Goal: Task Accomplishment & Management: Complete application form

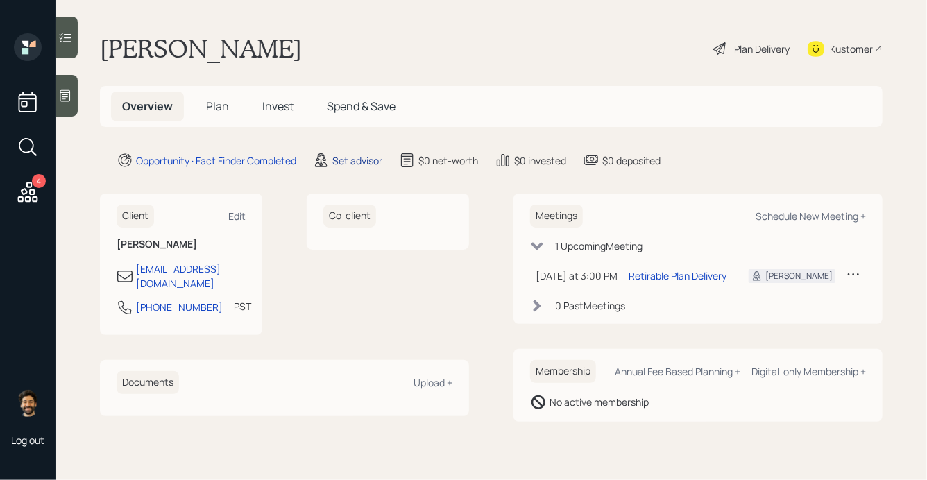
click at [341, 162] on div "Set advisor" at bounding box center [357, 160] width 50 height 15
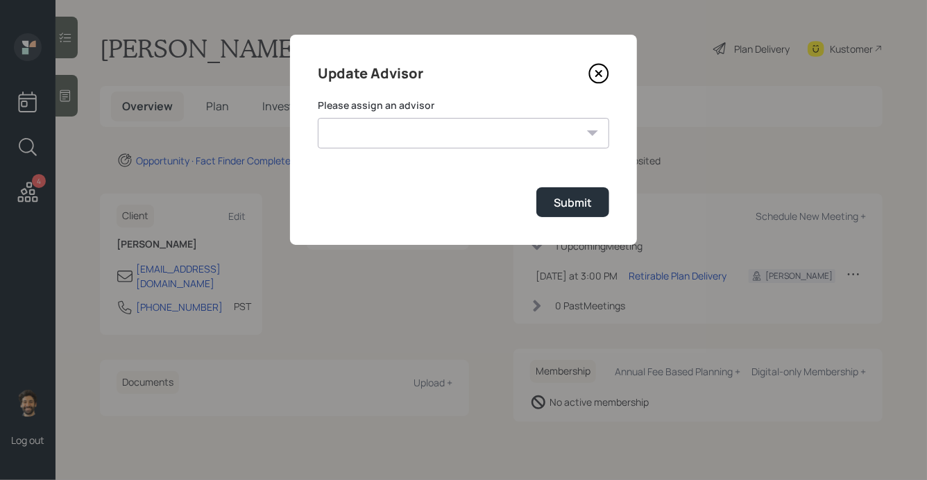
click at [407, 133] on select "Jonah Coleman Tyler End Eric Schwartz Sami Boghos Harrison Schaefer Aleksandra …" at bounding box center [463, 133] width 291 height 31
select select "f14b762f-c7c2-4b89-9227-8fa891345eea"
click at [318, 118] on select "Jonah Coleman Tyler End Eric Schwartz Sami Boghos Harrison Schaefer Aleksandra …" at bounding box center [463, 133] width 291 height 31
click at [567, 208] on div "Submit" at bounding box center [573, 202] width 38 height 15
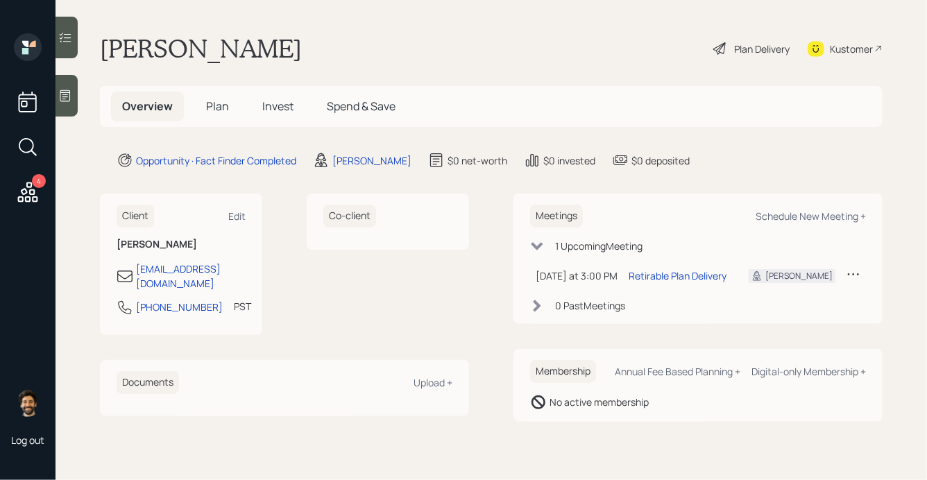
click at [210, 101] on span "Plan" at bounding box center [217, 106] width 23 height 15
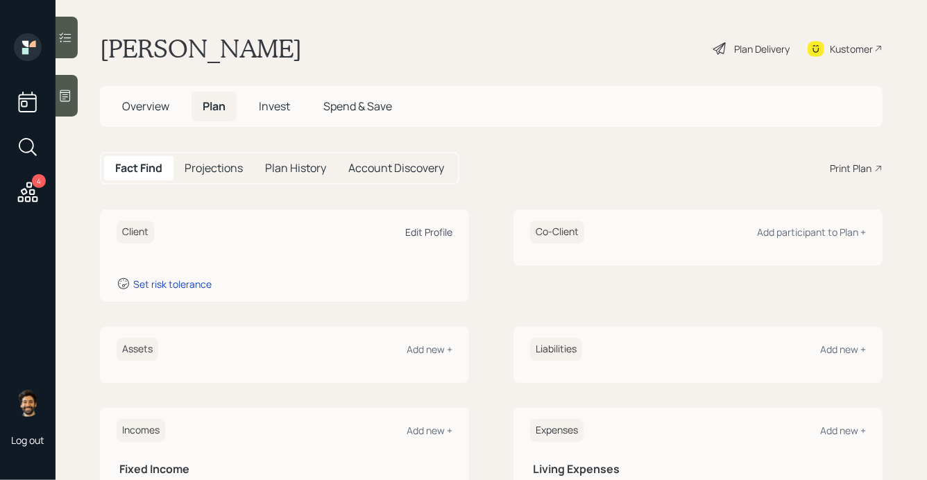
click at [432, 235] on div "Edit Profile" at bounding box center [428, 231] width 47 height 13
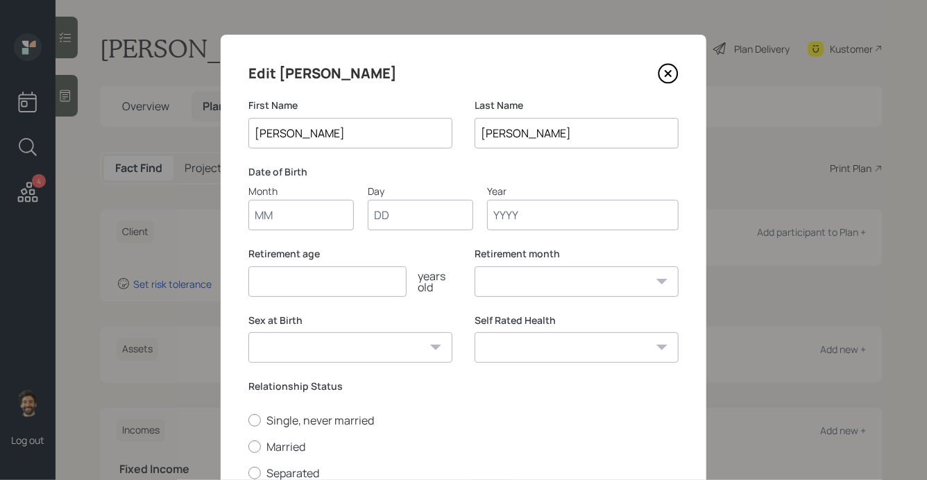
click at [308, 215] on input "Month" at bounding box center [300, 215] width 105 height 31
type input "08"
type input "23"
type input "1969"
select select "8"
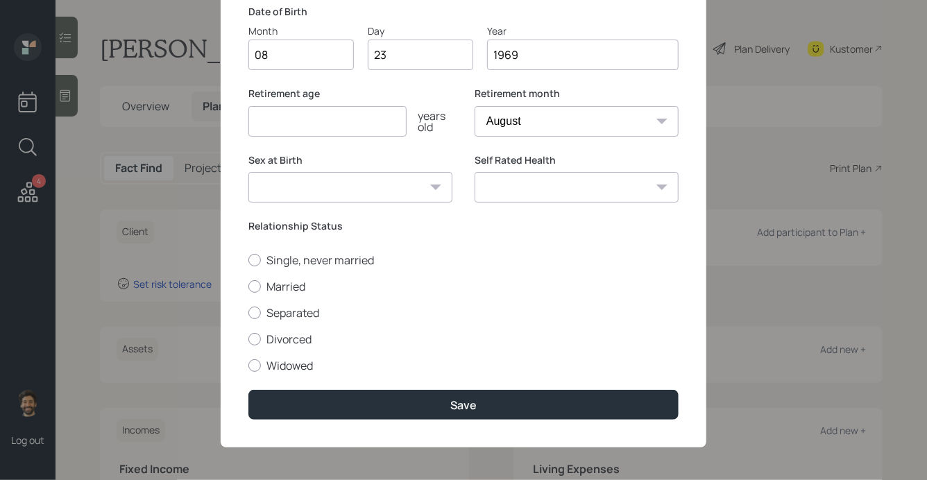
scroll to position [163, 0]
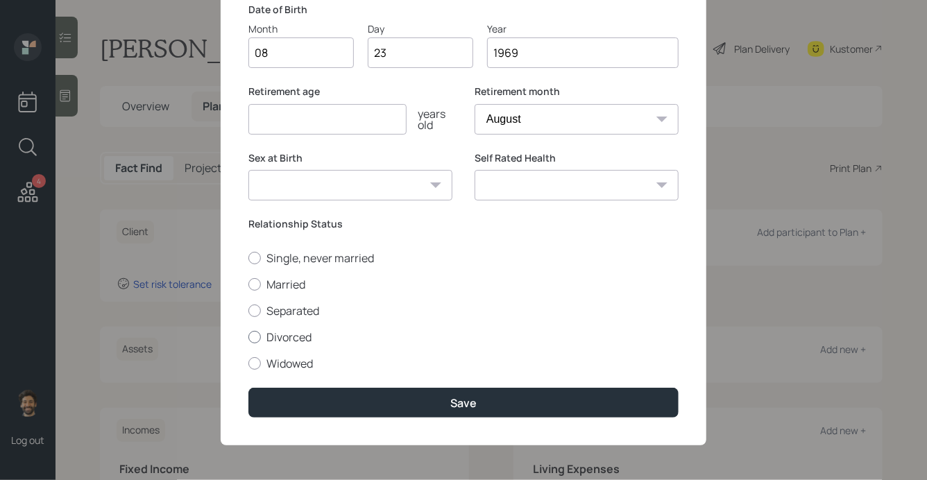
type input "1969"
click at [257, 332] on div at bounding box center [254, 337] width 12 height 12
click at [248, 336] on input "Divorced" at bounding box center [248, 336] width 1 height 1
radio input "true"
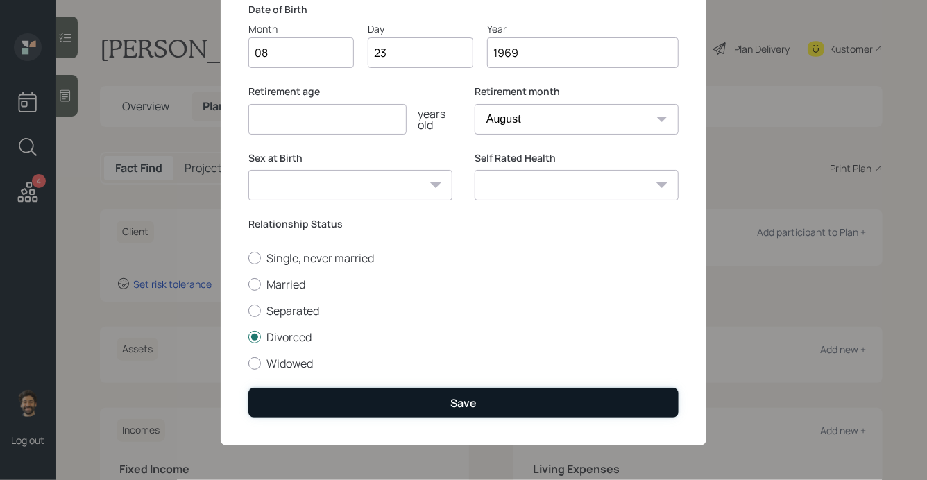
click at [305, 400] on button "Save" at bounding box center [463, 403] width 430 height 30
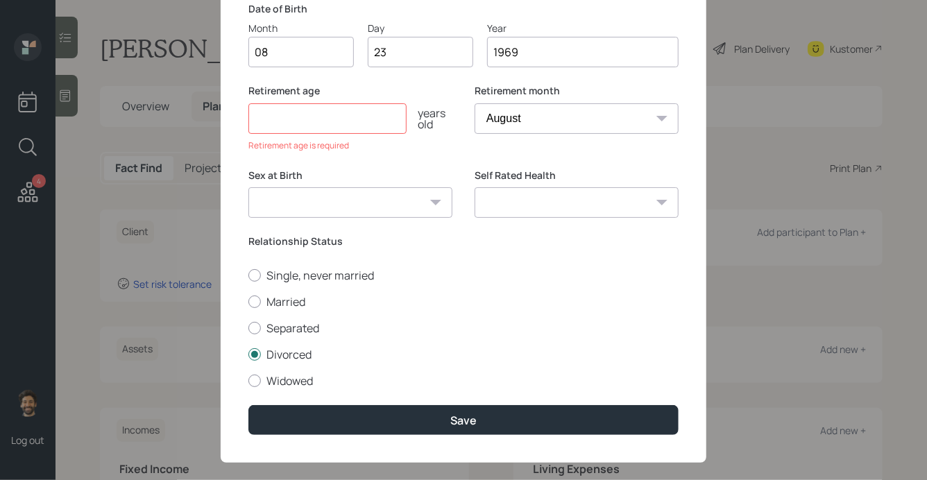
click at [296, 115] on input "number" at bounding box center [327, 118] width 158 height 31
click at [534, 124] on select "January February March April May June July August September October November De…" at bounding box center [577, 118] width 204 height 31
select select "1"
click at [475, 103] on select "January February March April May June July August September October November De…" at bounding box center [577, 118] width 204 height 31
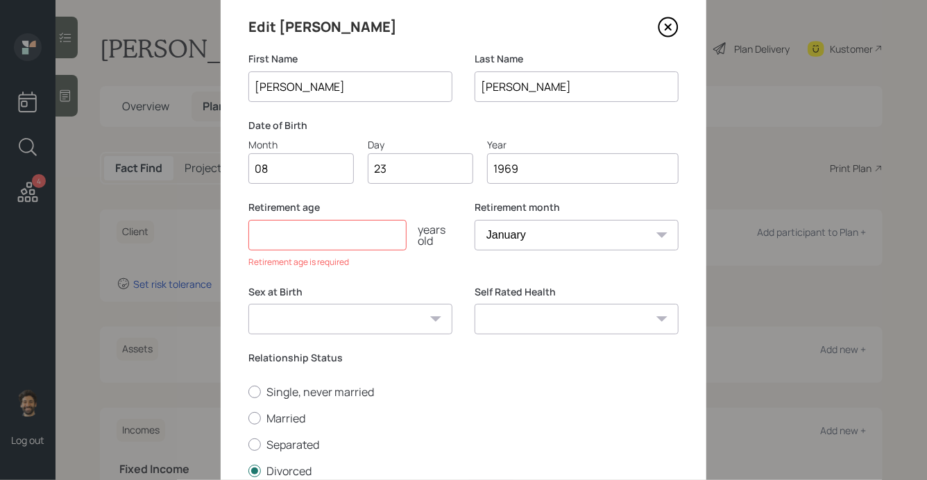
scroll to position [40, 0]
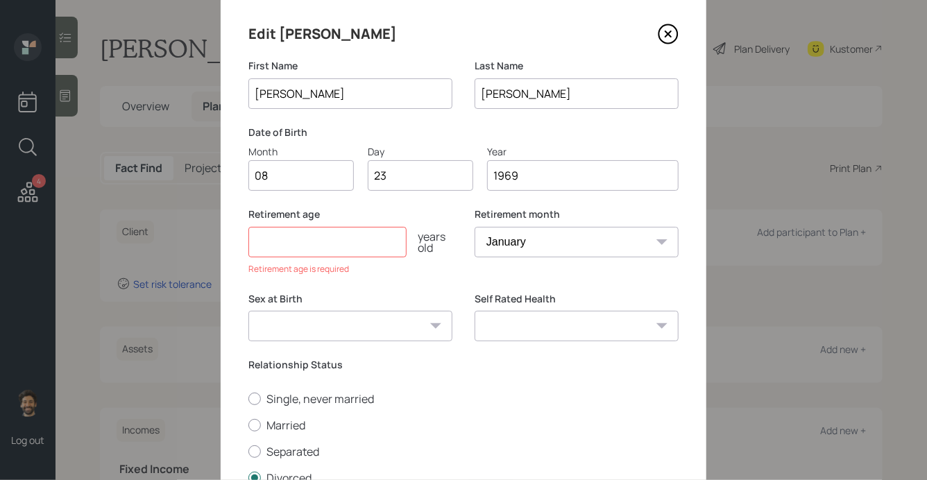
click at [391, 239] on input "number" at bounding box center [327, 242] width 158 height 31
click at [315, 248] on input "number" at bounding box center [327, 242] width 158 height 31
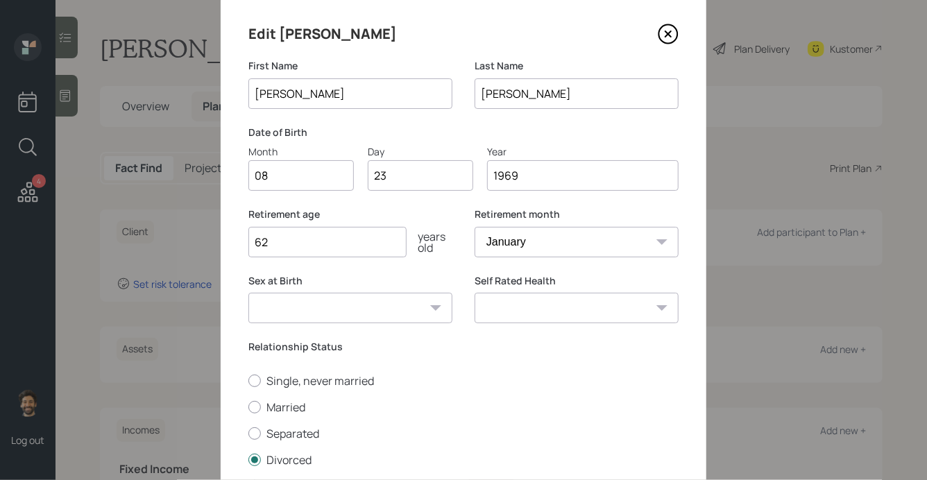
scroll to position [163, 0]
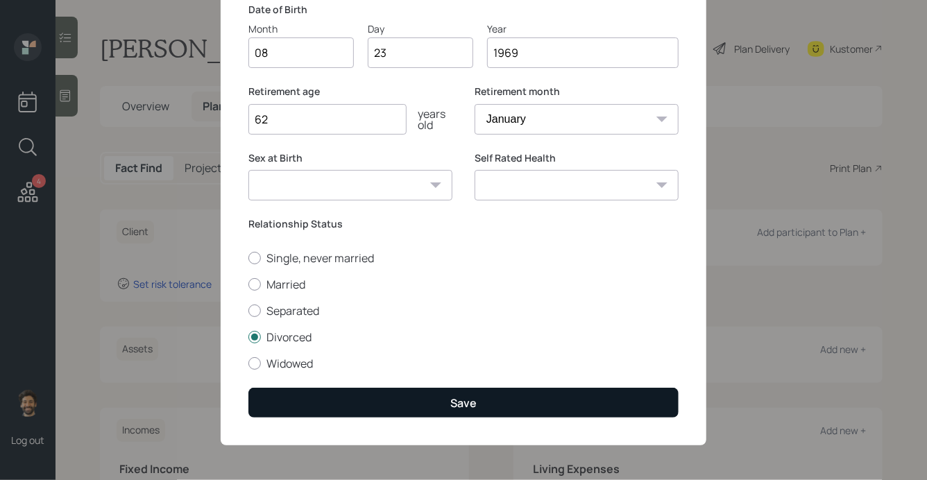
type input "62"
click at [302, 406] on button "Save" at bounding box center [463, 403] width 430 height 30
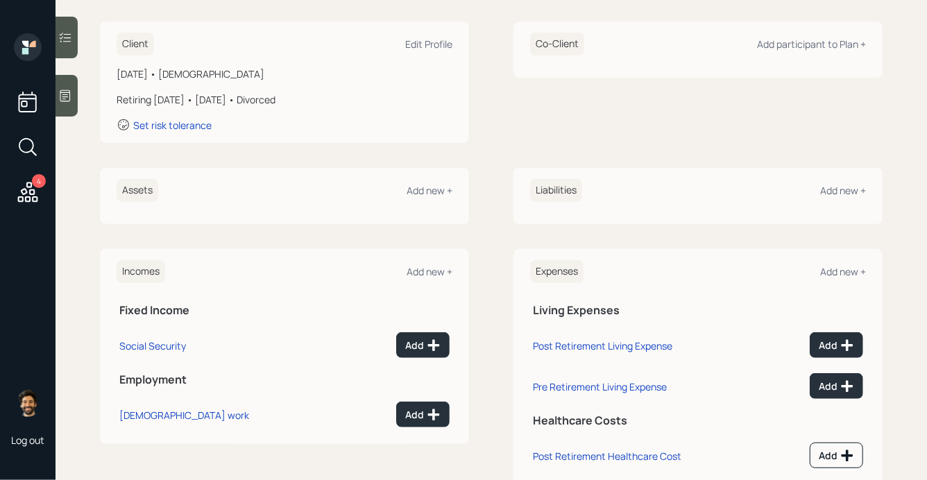
scroll to position [225, 0]
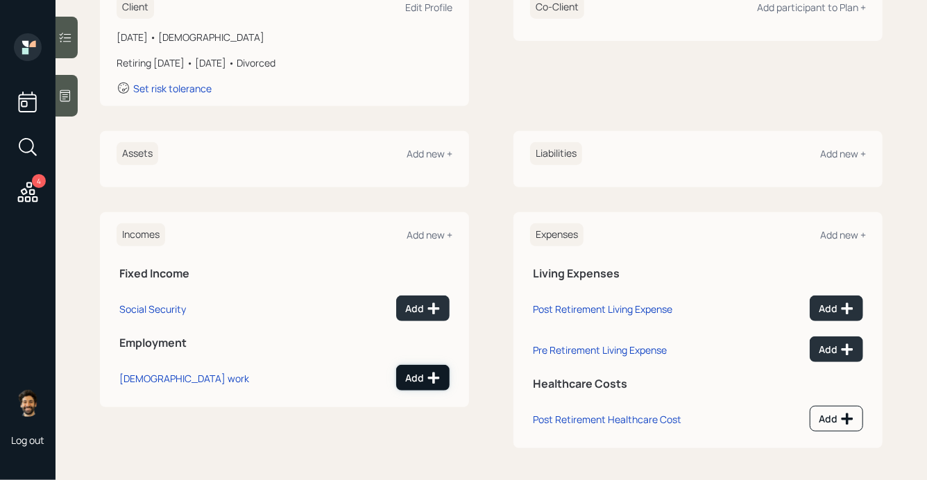
click at [427, 381] on icon at bounding box center [434, 378] width 14 height 14
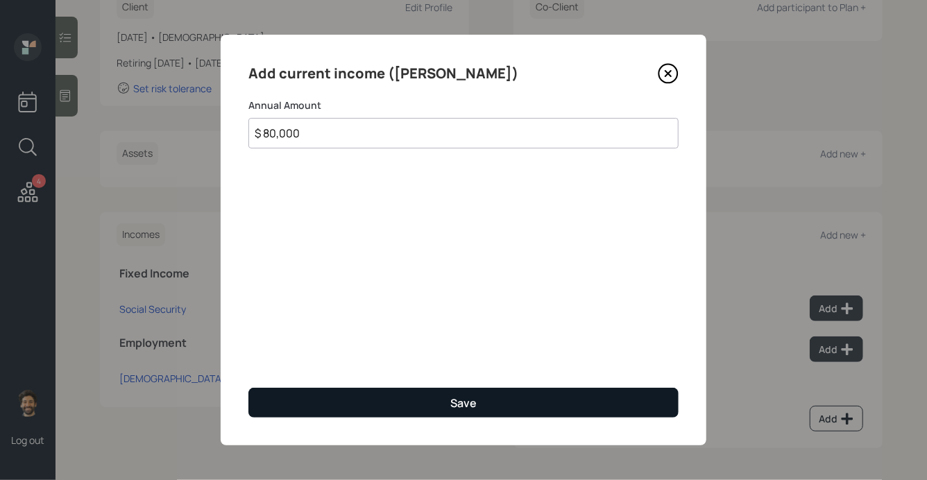
type input "$ 80,000"
click at [318, 398] on button "Save" at bounding box center [463, 403] width 430 height 30
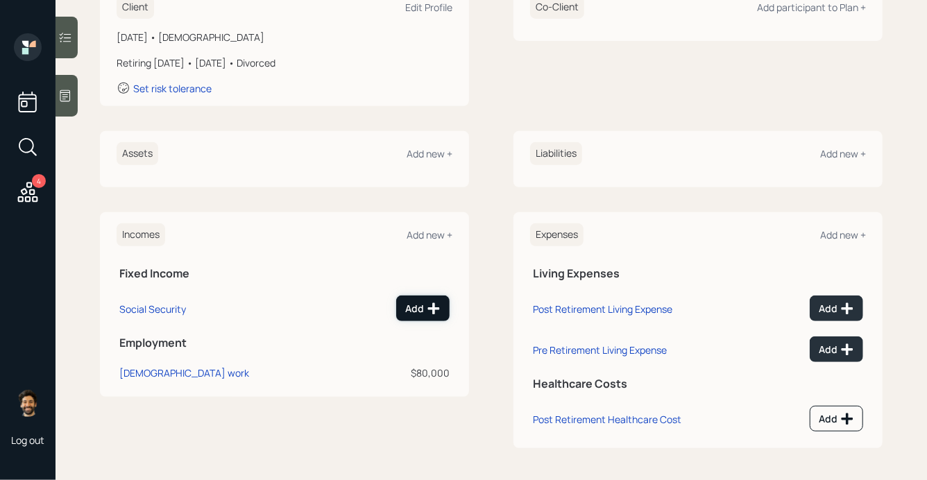
click at [427, 310] on icon at bounding box center [434, 309] width 14 height 14
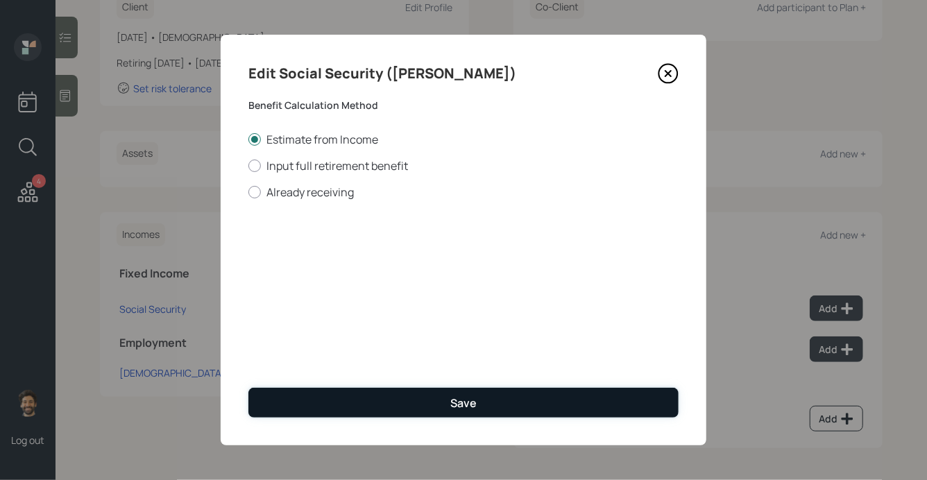
click at [309, 401] on button "Save" at bounding box center [463, 403] width 430 height 30
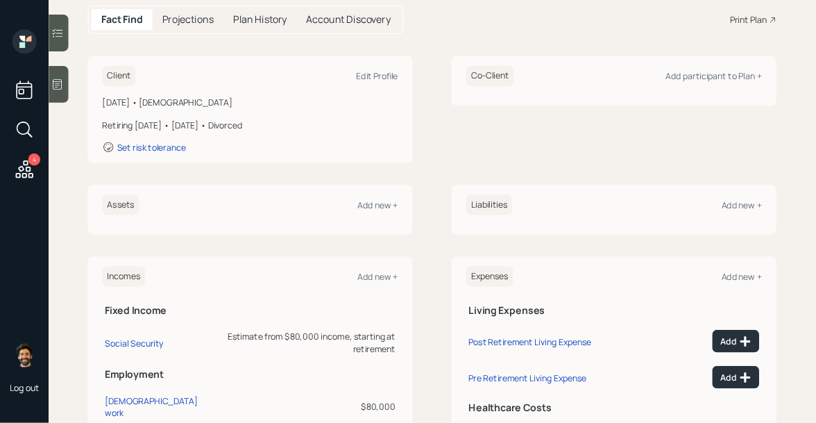
scroll to position [156, 0]
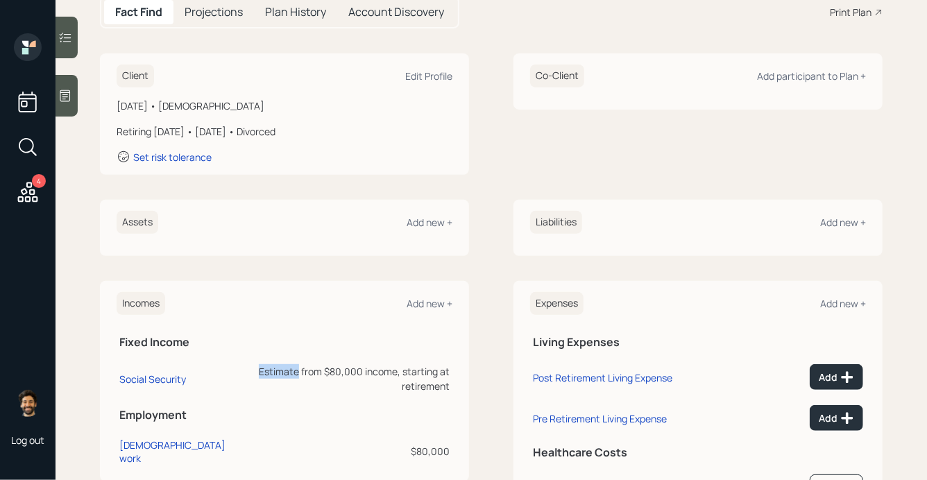
drag, startPoint x: 213, startPoint y: 373, endPoint x: 253, endPoint y: 372, distance: 39.6
click at [253, 372] on div "Estimate from $80,000 income, starting at retirement" at bounding box center [350, 378] width 200 height 29
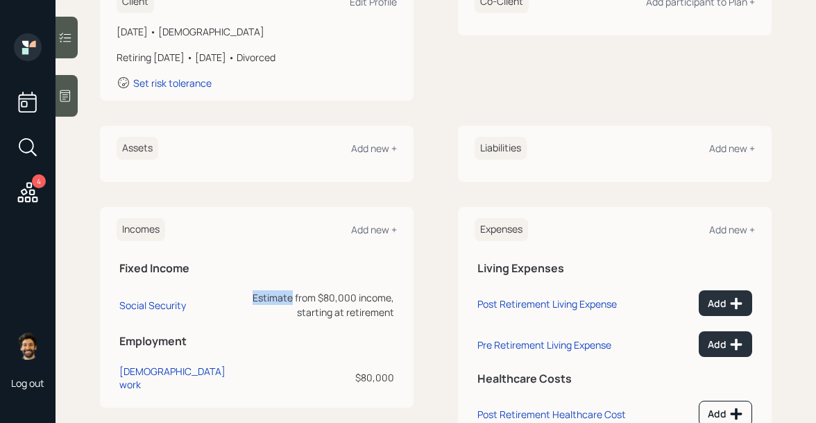
scroll to position [216, 0]
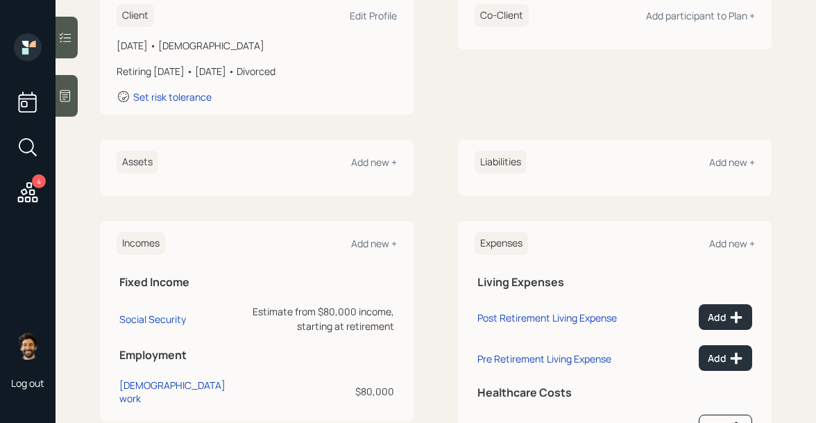
click at [312, 135] on div "Client Edit Profile August 23, 1969 • 56 years old Retiring in 6 years • Januar…" at bounding box center [436, 224] width 672 height 463
click at [371, 160] on div "Add new +" at bounding box center [374, 161] width 46 height 13
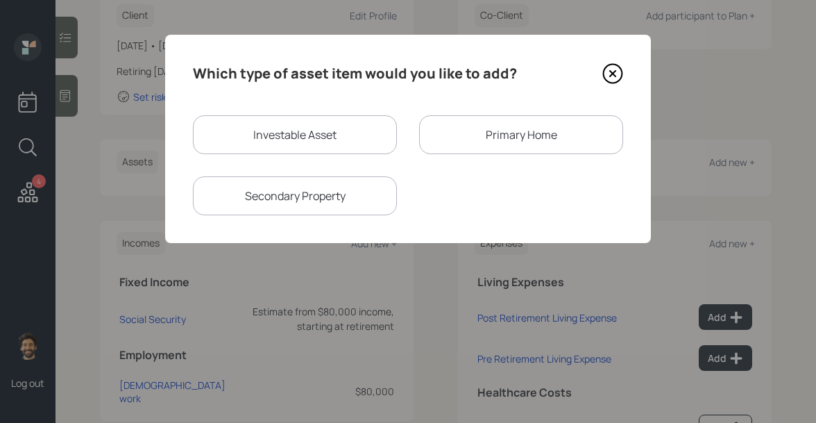
click at [474, 146] on div "Primary Home" at bounding box center [521, 134] width 204 height 39
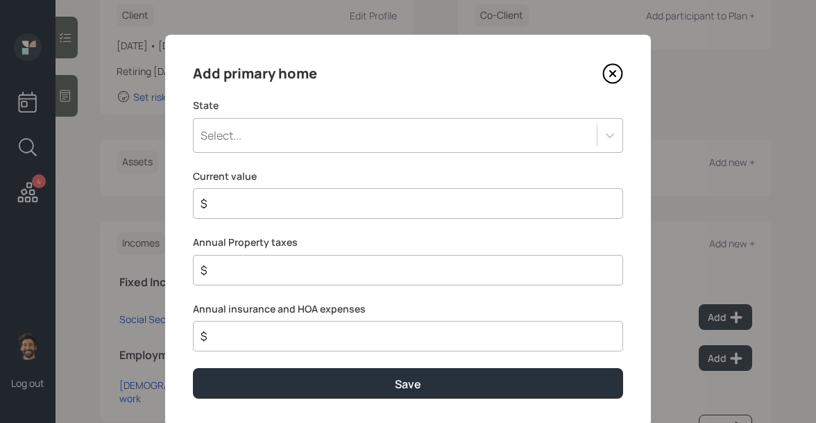
click at [318, 137] on div "Select..." at bounding box center [395, 135] width 403 height 24
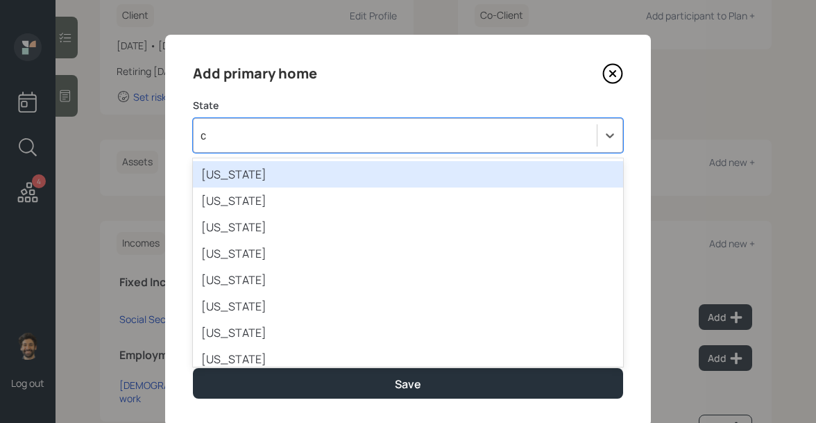
type input "ca"
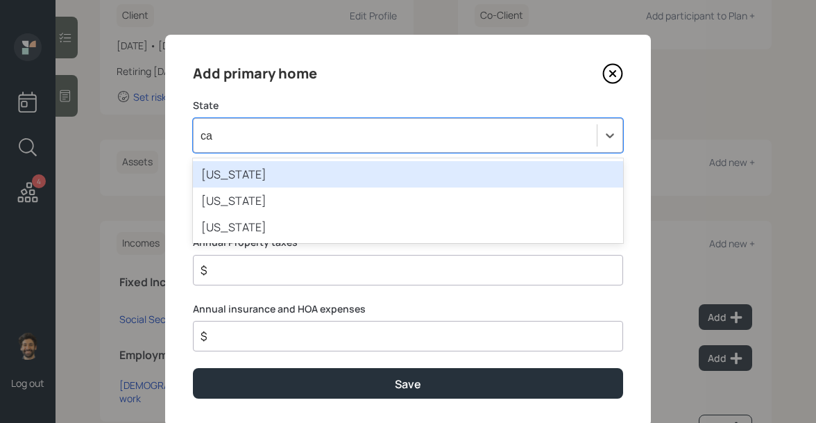
click at [284, 164] on div "California" at bounding box center [408, 174] width 430 height 26
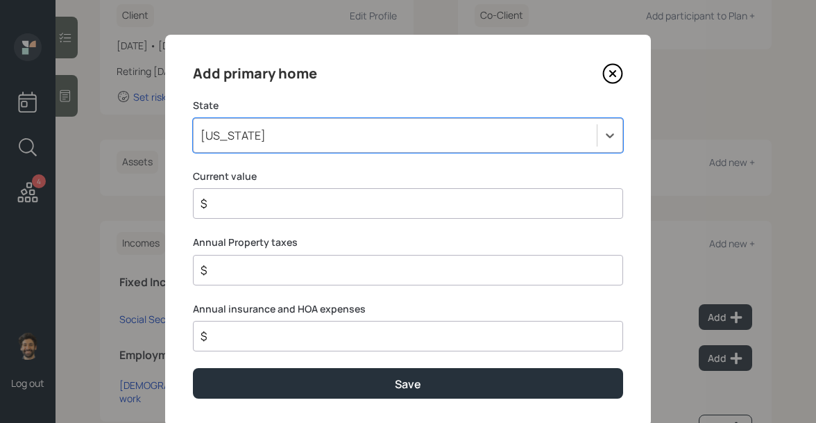
click at [251, 199] on input "$" at bounding box center [402, 203] width 407 height 17
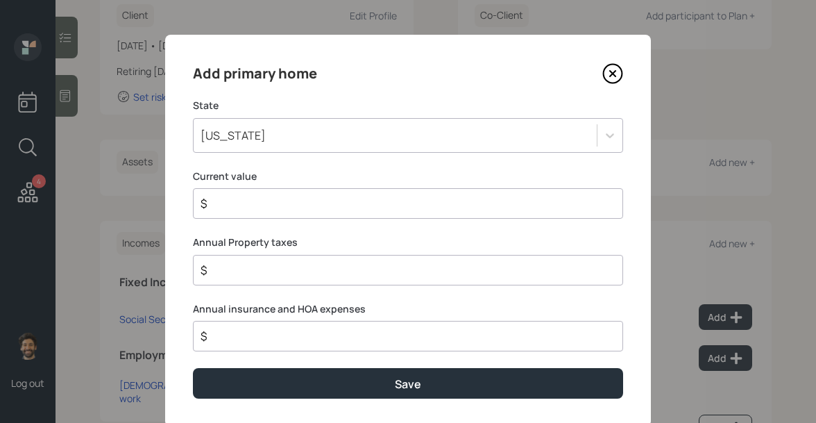
click at [253, 206] on input "$" at bounding box center [402, 203] width 407 height 17
type input "$ 3,400,000"
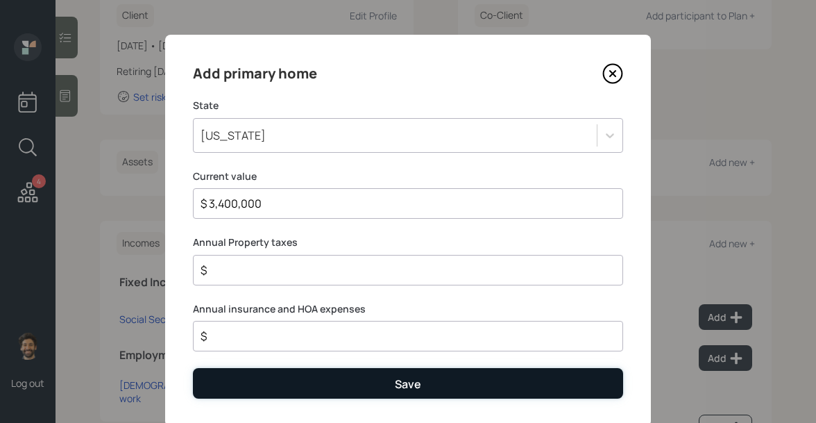
click at [234, 391] on button "Save" at bounding box center [408, 383] width 430 height 30
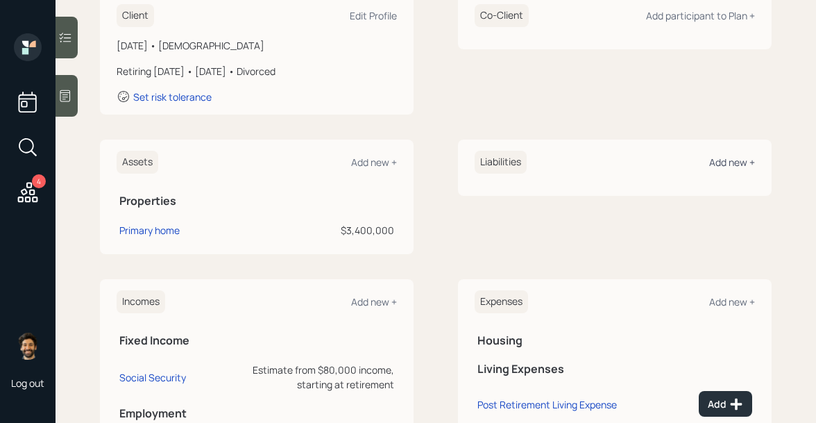
click at [715, 162] on div "Add new +" at bounding box center [732, 161] width 46 height 13
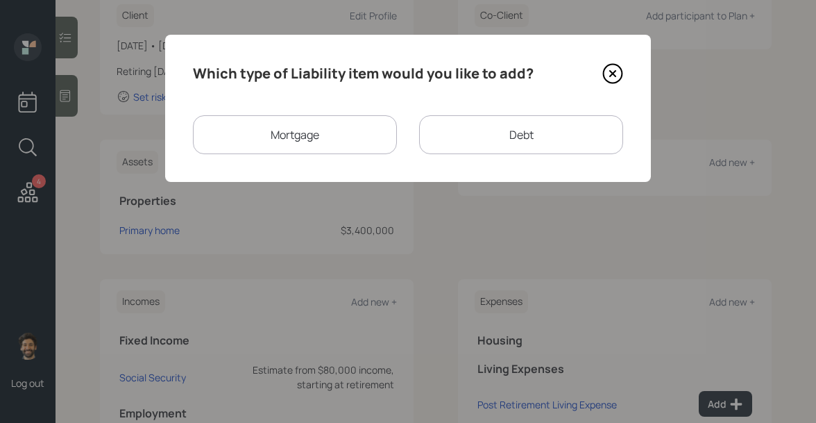
click at [355, 139] on div "Mortgage" at bounding box center [295, 134] width 204 height 39
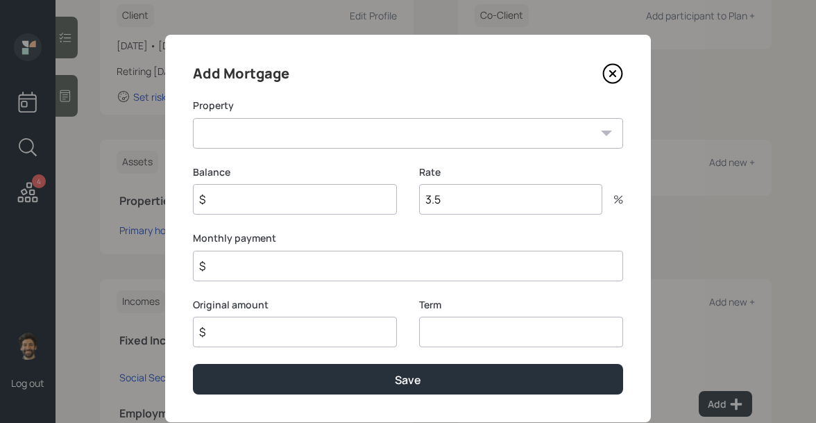
click at [282, 135] on select "CA Primary home" at bounding box center [408, 133] width 430 height 31
select select "939932be-e08d-40ed-b579-d6d6522a05b5"
click at [193, 118] on select "CA Primary home" at bounding box center [408, 133] width 430 height 31
click at [247, 202] on input "$" at bounding box center [295, 199] width 204 height 31
type input "$ 970,000"
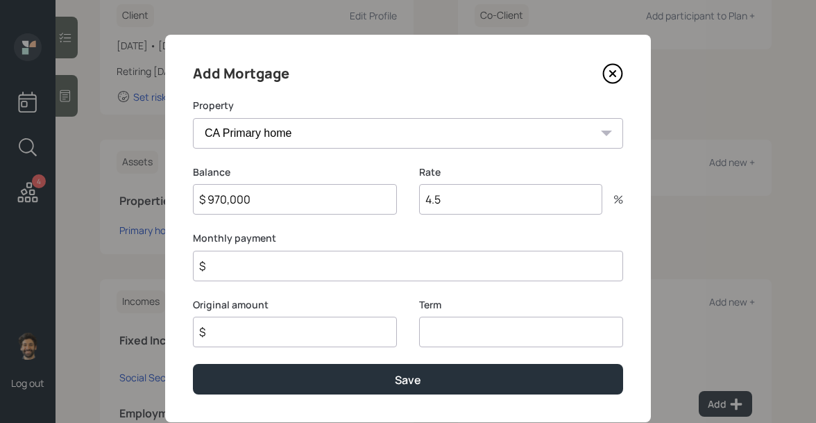
type input "4.5"
click at [459, 330] on input "number" at bounding box center [521, 331] width 204 height 31
type input "30"
click at [252, 337] on input "$" at bounding box center [295, 331] width 204 height 31
type input "$ 970,000"
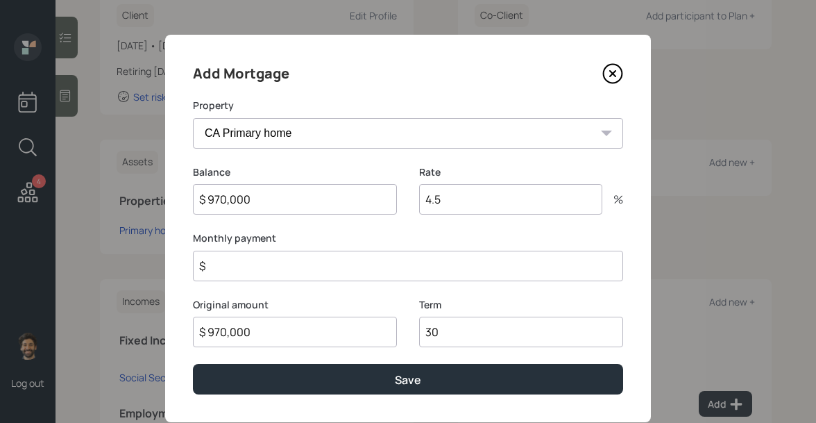
click at [615, 66] on icon at bounding box center [612, 73] width 21 height 21
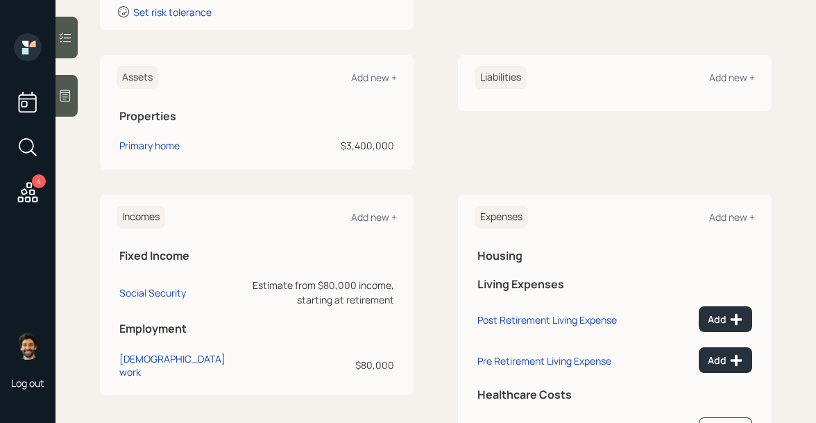
scroll to position [369, 0]
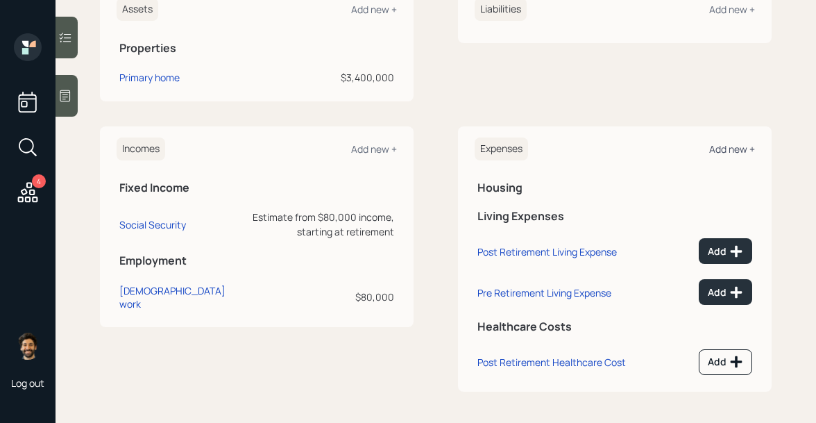
click at [724, 148] on div "Add new +" at bounding box center [732, 148] width 46 height 13
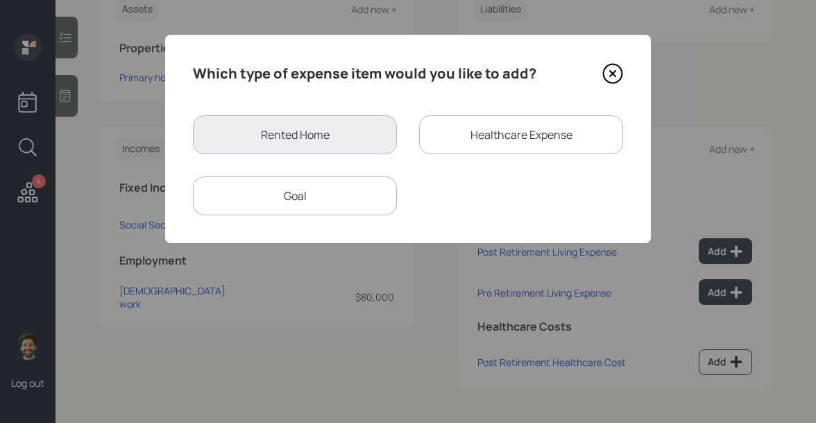
click at [308, 189] on div "Goal" at bounding box center [295, 195] width 204 height 39
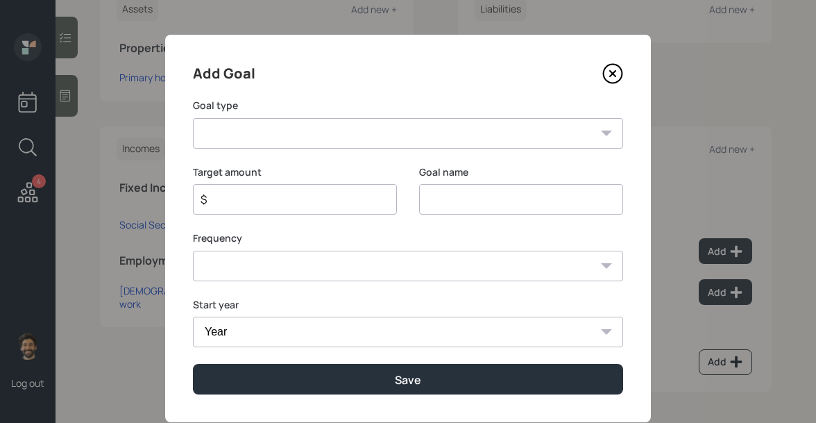
click at [268, 142] on select "Create an emergency fund Donate to charity Purchase a home Make a purchase Supp…" at bounding box center [408, 133] width 430 height 31
select select "other"
click at [193, 118] on select "Create an emergency fund Donate to charity Purchase a home Make a purchase Supp…" at bounding box center [408, 133] width 430 height 31
click at [467, 198] on input "Other" at bounding box center [521, 199] width 204 height 31
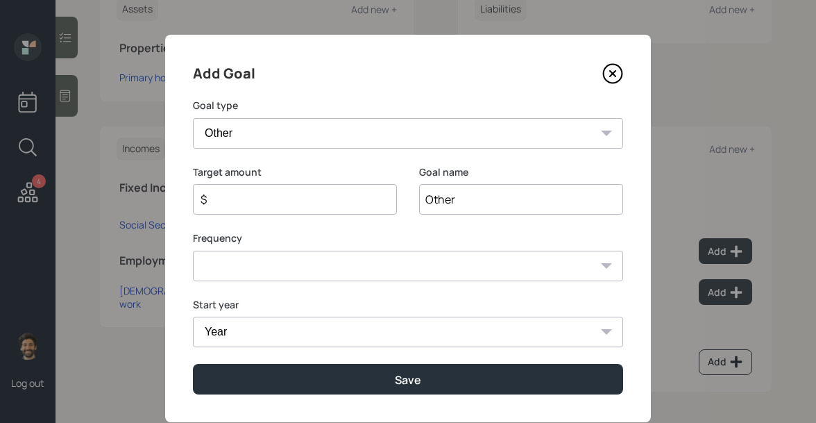
click at [467, 198] on input "Other" at bounding box center [521, 199] width 204 height 31
type input "House Cost"
click at [294, 206] on input "$" at bounding box center [289, 199] width 180 height 17
type input "$ 36,000"
click at [244, 270] on select "One time Every 1 year Every 2 years Every 3 years Every 4 years Every 5 years E…" at bounding box center [408, 265] width 430 height 31
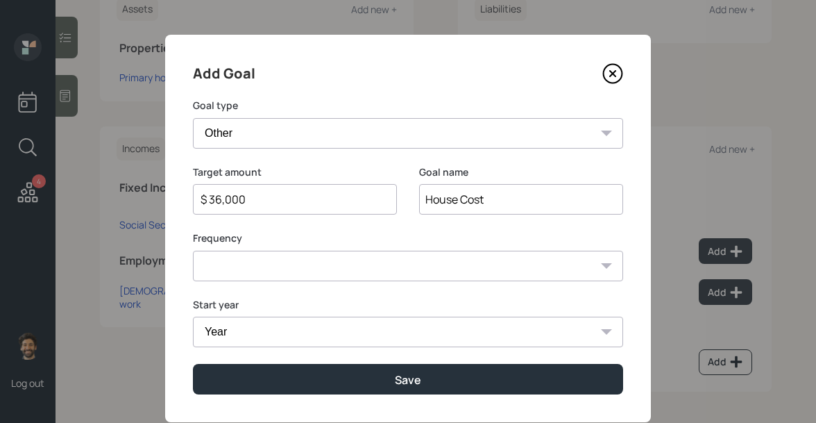
select select "0"
click at [193, 250] on select "One time Every 1 year Every 2 years Every 3 years Every 4 years Every 5 years E…" at bounding box center [408, 265] width 430 height 31
click at [233, 325] on select "Year 2025 2026 2027 2028 2029 2030 2031 2032 2033 2034 2035 2036 2037 2038 2039…" at bounding box center [408, 331] width 430 height 31
select select "2026"
click at [193, 316] on select "Year 2025 2026 2027 2028 2029 2030 2031 2032 2033 2034 2035 2036 2037 2038 2039…" at bounding box center [408, 331] width 430 height 31
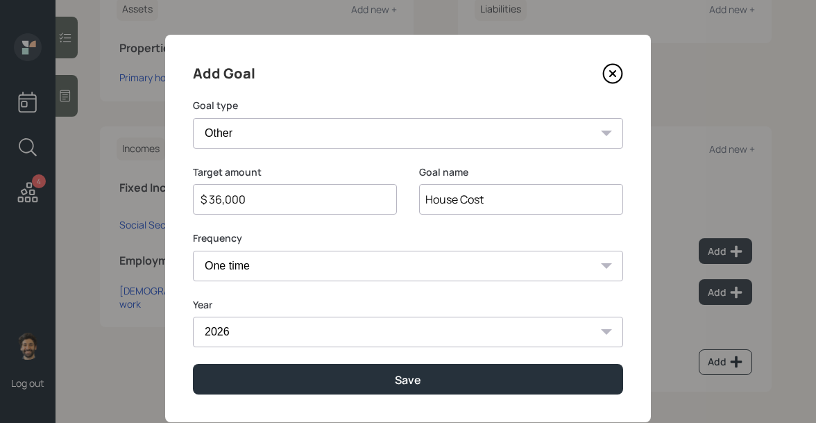
scroll to position [33, 0]
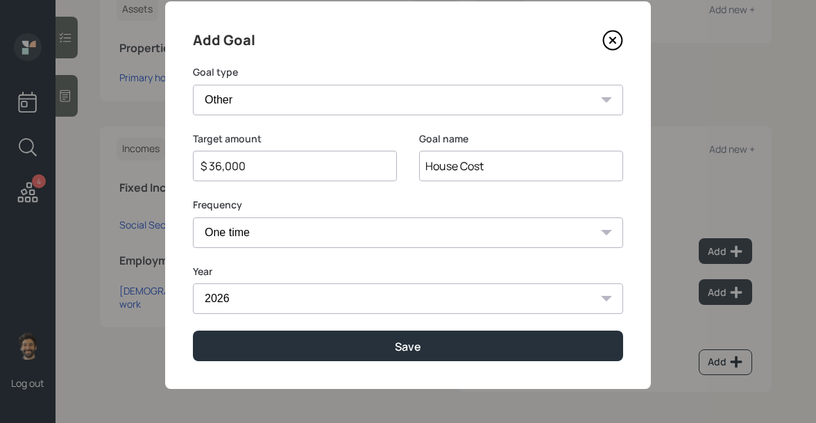
click at [279, 235] on select "One time Every 1 year Every 2 years Every 3 years Every 4 years Every 5 years E…" at bounding box center [408, 232] width 430 height 31
select select "1"
click at [193, 217] on select "One time Every 1 year Every 2 years Every 3 years Every 4 years Every 5 years E…" at bounding box center [408, 232] width 430 height 31
click at [513, 291] on select "Year 2026 2027 2028 2029 2030 2031 2032 2033 2034 2035 2036 2037 2038 2039 2040…" at bounding box center [521, 298] width 204 height 31
select select "2063"
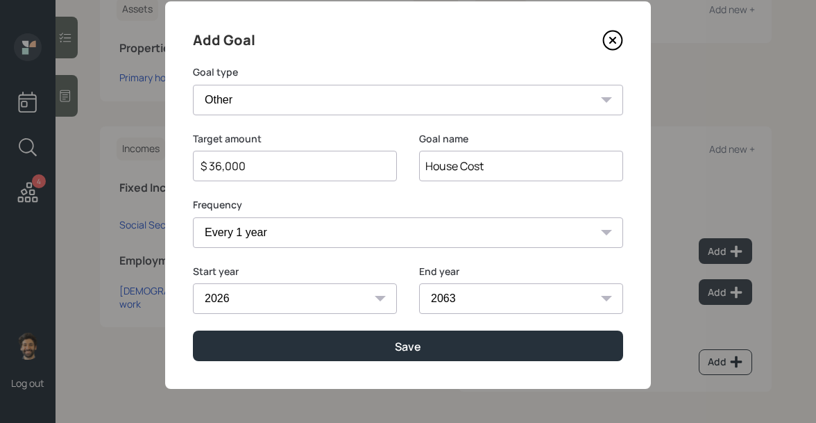
click at [419, 283] on select "Year 2026 2027 2028 2029 2030 2031 2032 2033 2034 2035 2036 2037 2038 2039 2040…" at bounding box center [521, 298] width 204 height 31
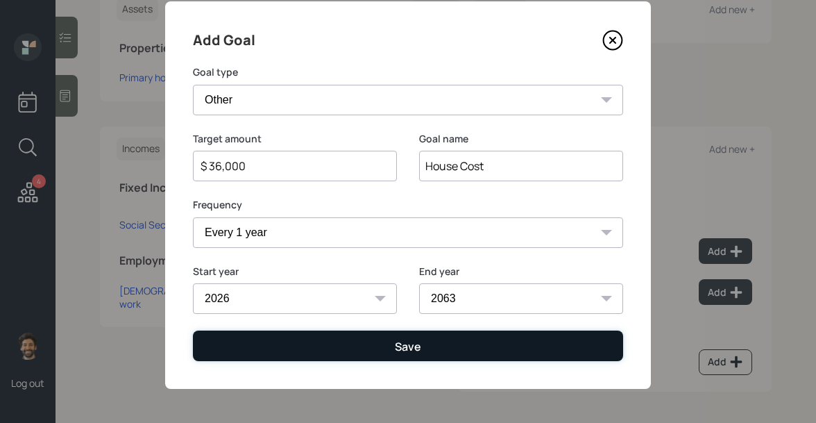
click at [331, 340] on button "Save" at bounding box center [408, 345] width 430 height 30
type input "$"
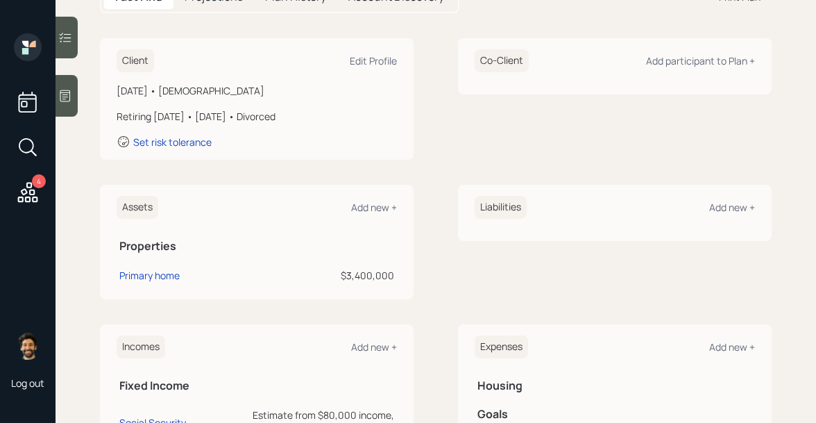
scroll to position [164, 0]
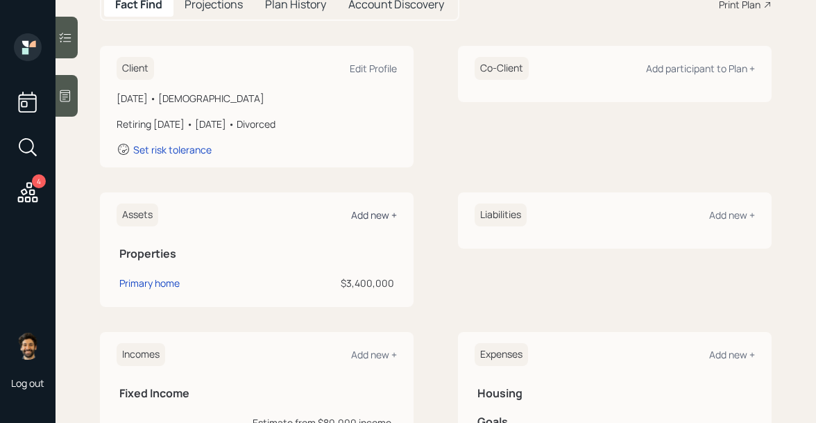
click at [370, 216] on div "Add new +" at bounding box center [374, 214] width 46 height 13
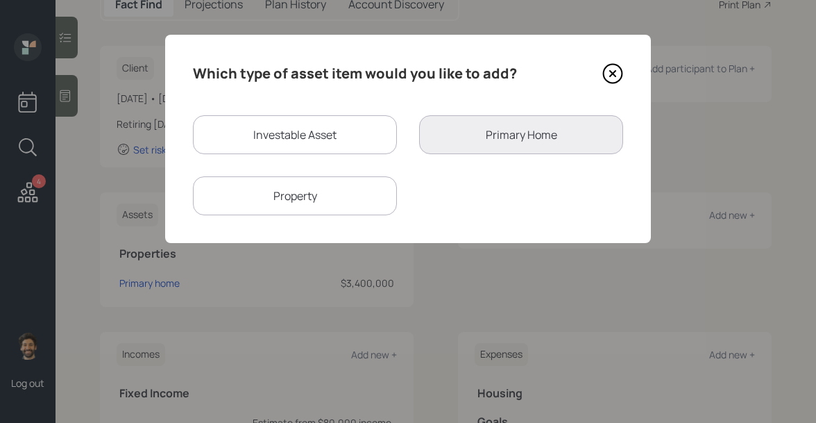
click at [362, 197] on div "Property" at bounding box center [295, 195] width 204 height 39
select select "rental_property"
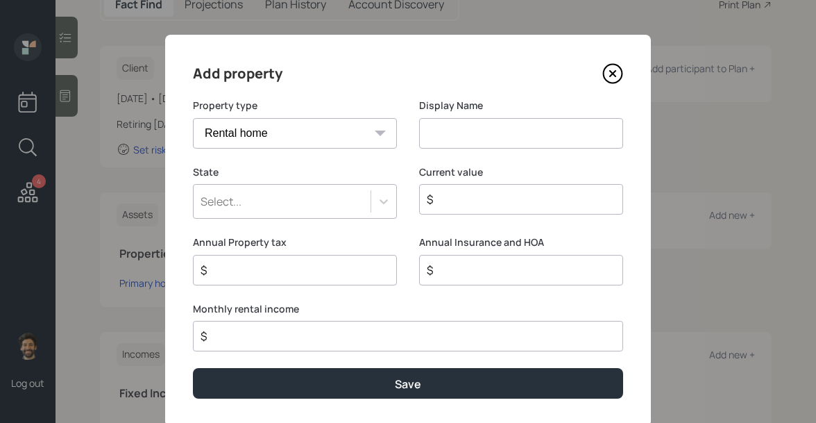
click at [454, 136] on input at bounding box center [521, 133] width 204 height 31
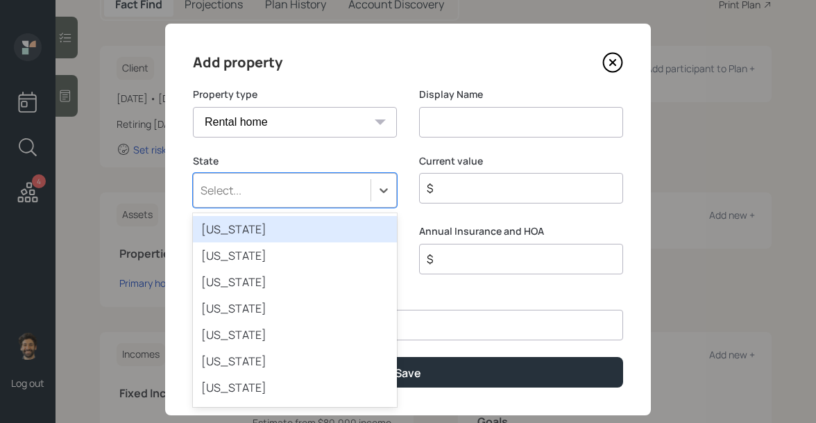
click at [286, 203] on div "Select..." at bounding box center [295, 190] width 204 height 35
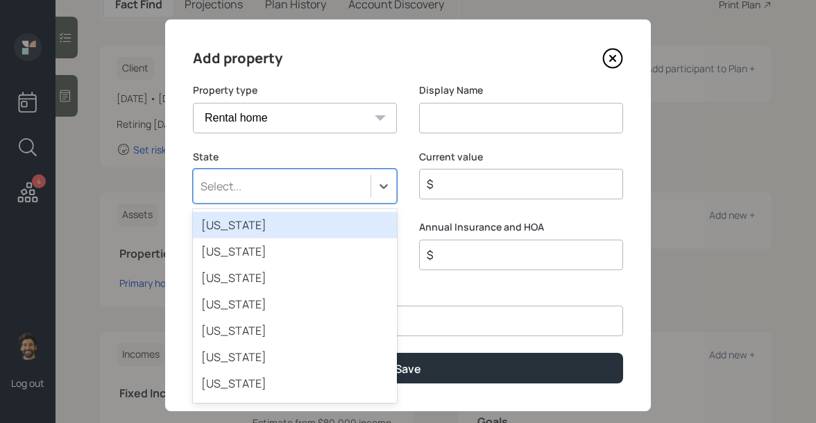
scroll to position [15, 0]
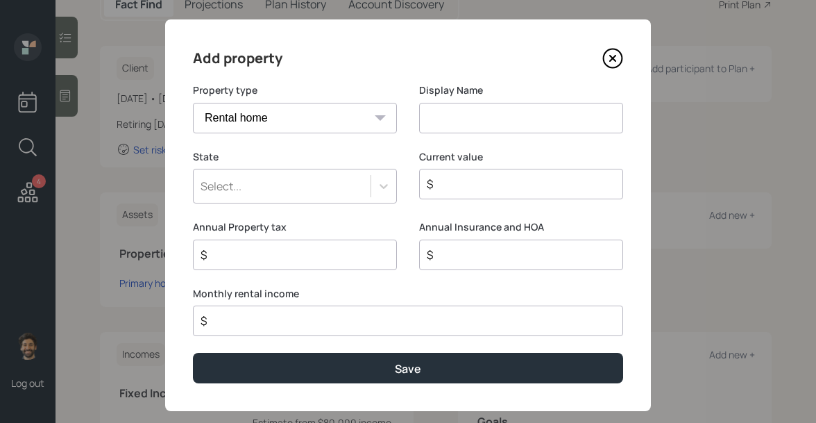
click at [464, 117] on input at bounding box center [521, 118] width 204 height 31
type input "Mexico"
click at [459, 191] on input "$" at bounding box center [515, 184] width 180 height 17
type input "$ 1,000,000"
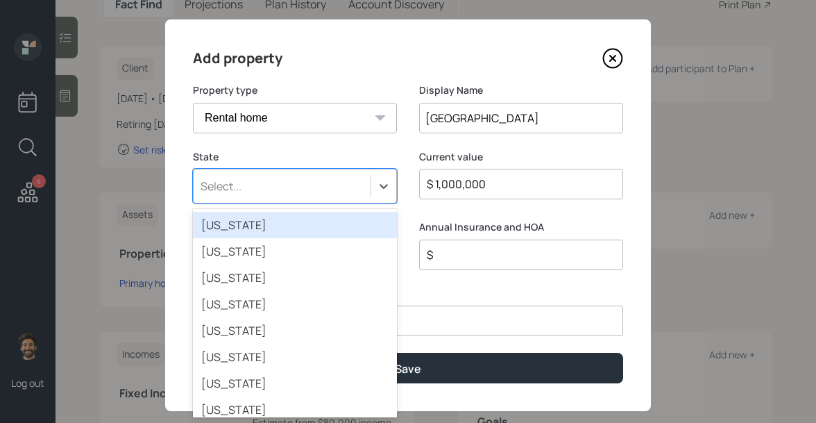
click at [341, 183] on div "Select..." at bounding box center [282, 186] width 177 height 24
type input "ca"
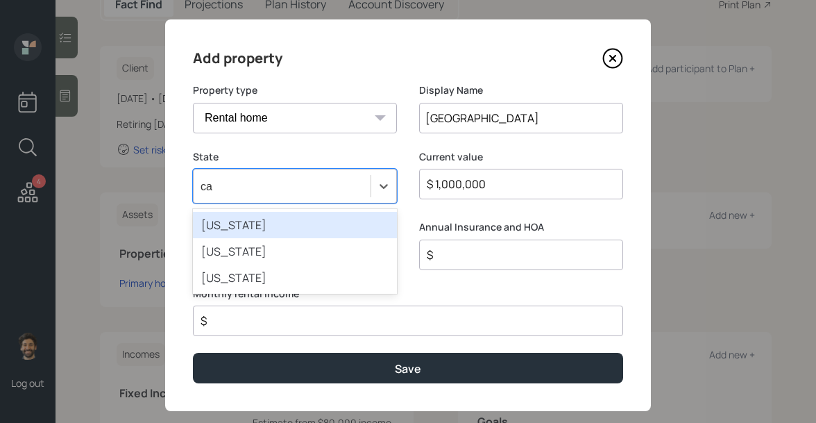
click at [297, 225] on div "California" at bounding box center [295, 225] width 204 height 26
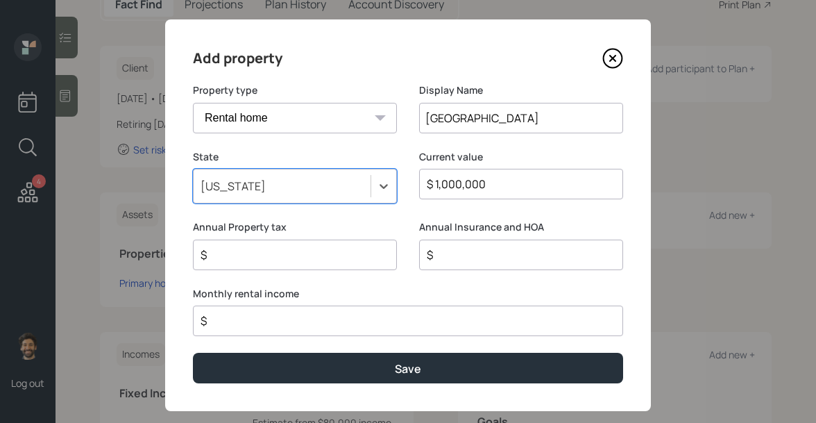
scroll to position [37, 0]
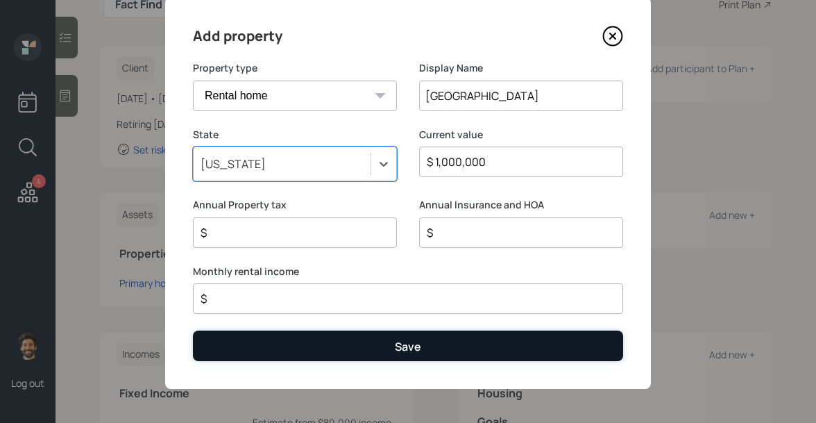
click at [300, 354] on button "Save" at bounding box center [408, 345] width 430 height 30
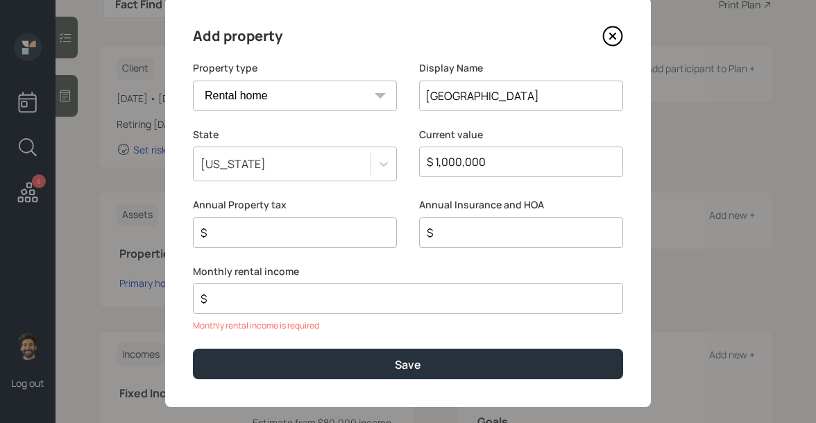
click at [266, 296] on input "$" at bounding box center [402, 298] width 407 height 17
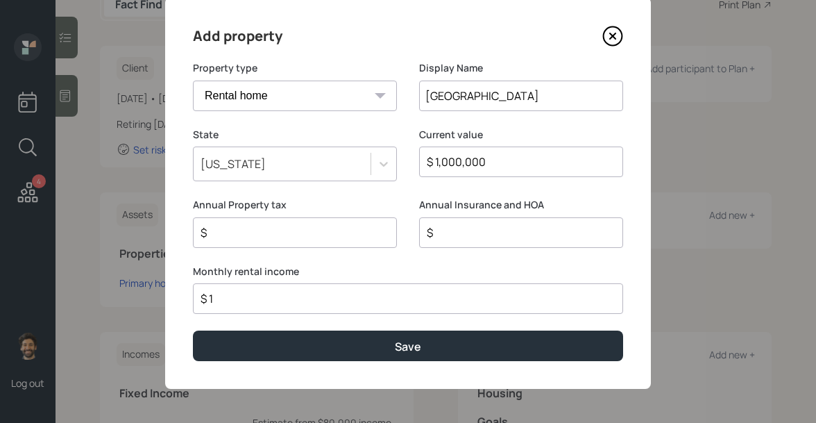
type input "$ 1"
click at [261, 360] on div "Add property Property type Vacation home Rental home Display Name Mexico State …" at bounding box center [408, 192] width 486 height 391
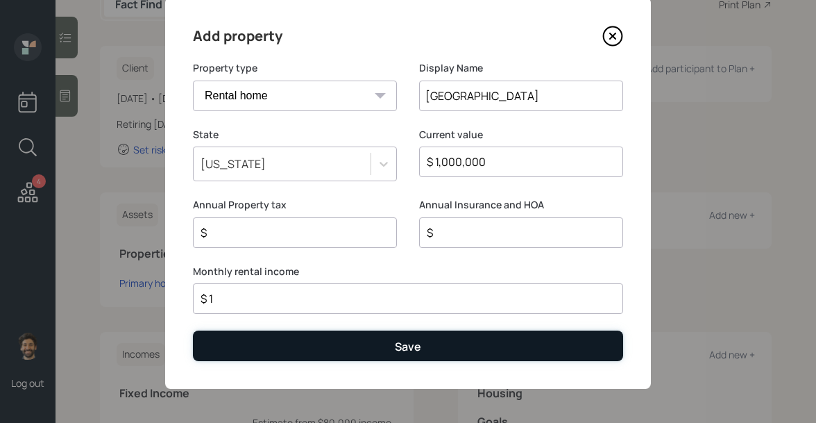
click at [255, 352] on button "Save" at bounding box center [408, 345] width 430 height 30
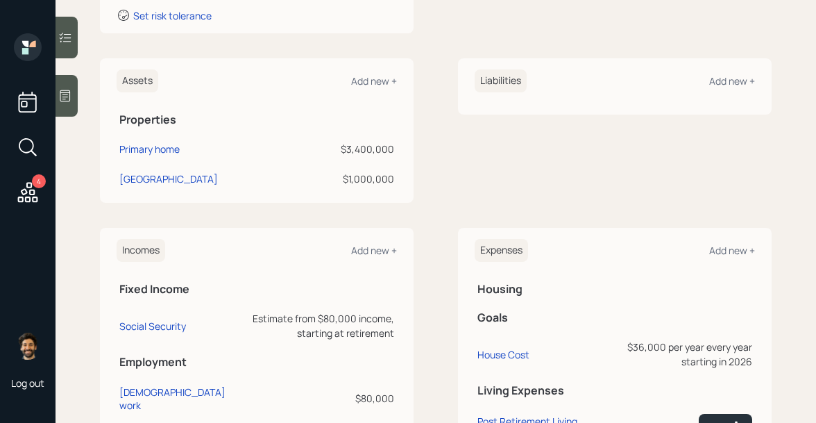
scroll to position [322, 0]
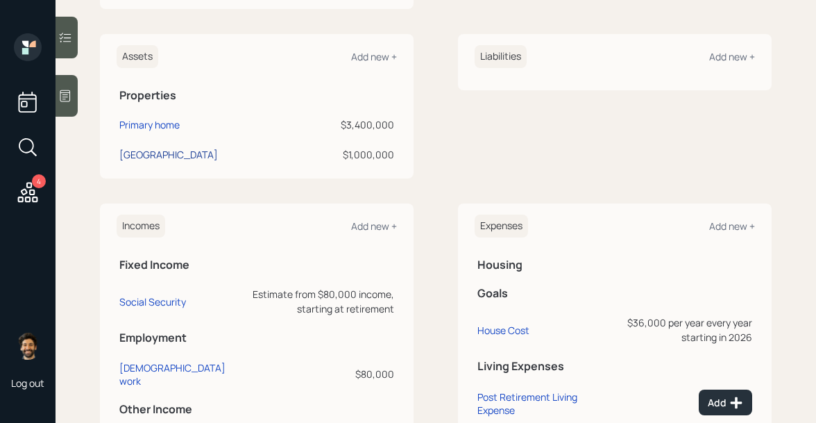
click at [134, 157] on div "Mexico" at bounding box center [168, 154] width 99 height 15
select select "rental_property"
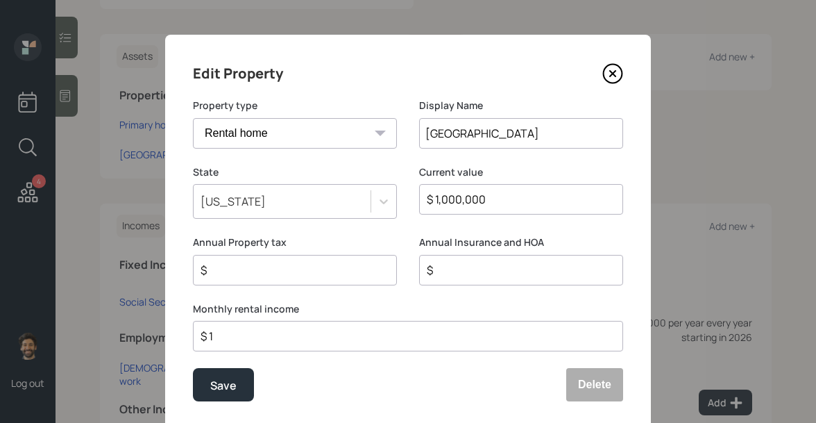
click at [241, 276] on input "$" at bounding box center [289, 270] width 180 height 17
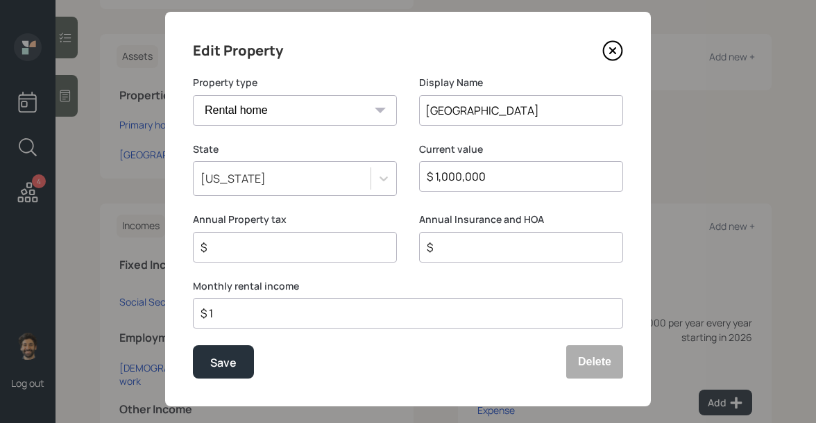
scroll to position [25, 0]
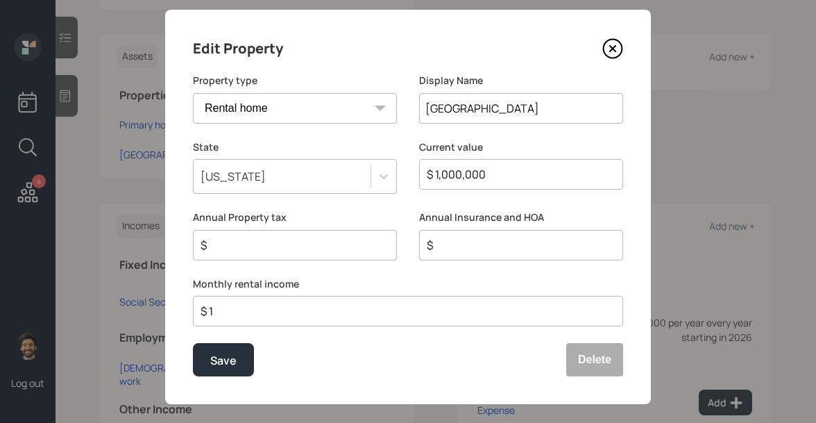
click at [228, 248] on input "$" at bounding box center [289, 245] width 180 height 17
type input "$ 30,000"
click at [221, 355] on div "Save" at bounding box center [223, 360] width 26 height 19
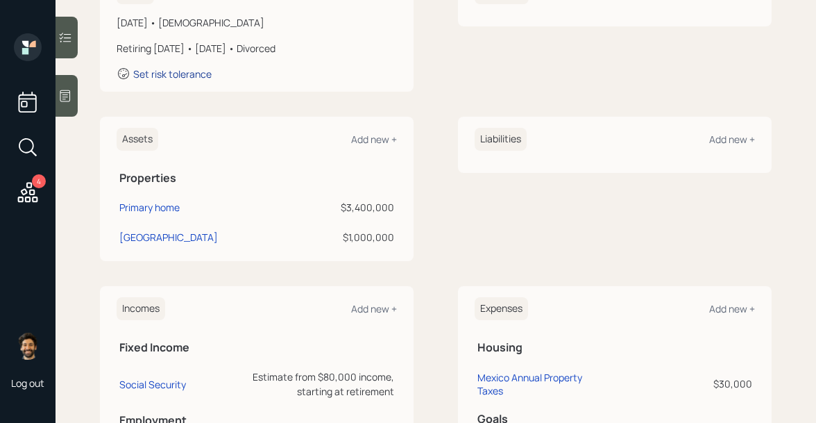
scroll to position [230, 0]
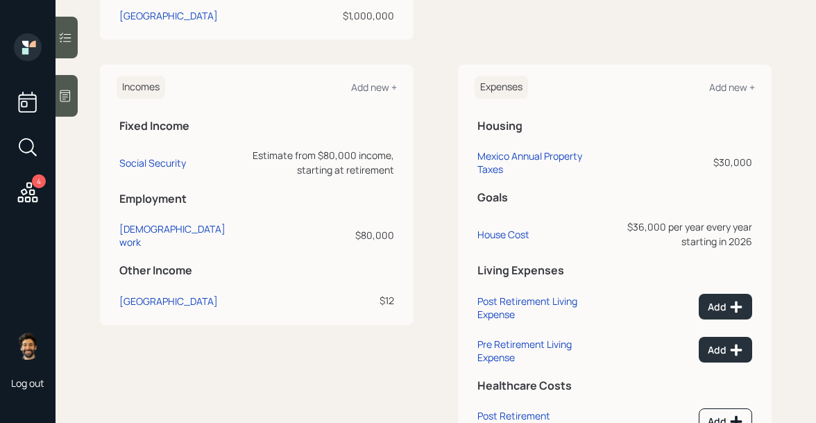
scroll to position [463, 0]
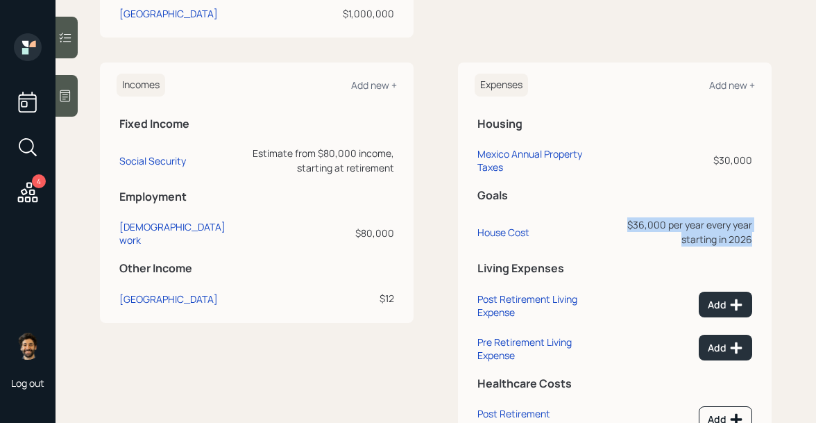
drag, startPoint x: 628, startPoint y: 229, endPoint x: 751, endPoint y: 249, distance: 124.4
click at [751, 249] on td "$36,000 per year every year starting in 2026" at bounding box center [675, 229] width 157 height 44
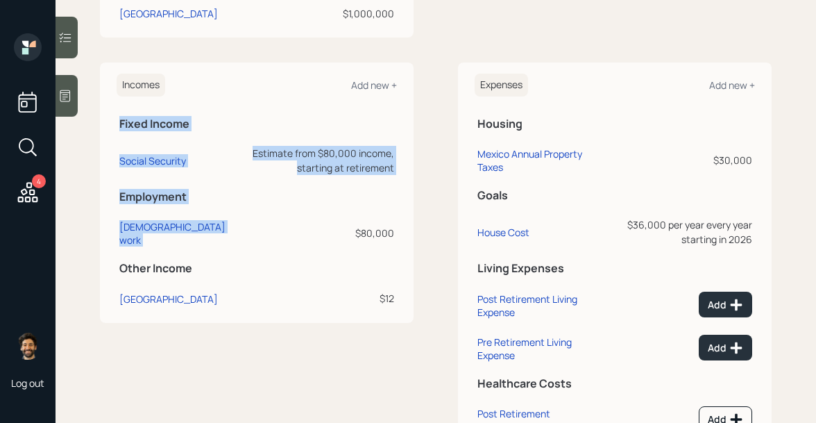
drag, startPoint x: 401, startPoint y: 234, endPoint x: 353, endPoint y: 233, distance: 47.9
click at [353, 233] on div "Incomes Add new + Fixed Income Social Security Estimate from $80,000 income, st…" at bounding box center [257, 191] width 314 height 259
click at [361, 230] on div "$80,000" at bounding box center [319, 232] width 151 height 15
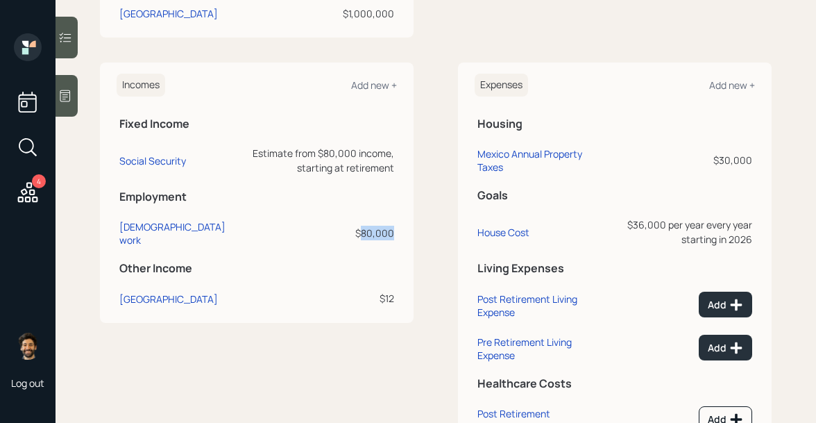
click at [361, 230] on div "$80,000" at bounding box center [319, 232] width 151 height 15
click at [352, 230] on div "$80,000" at bounding box center [319, 232] width 151 height 15
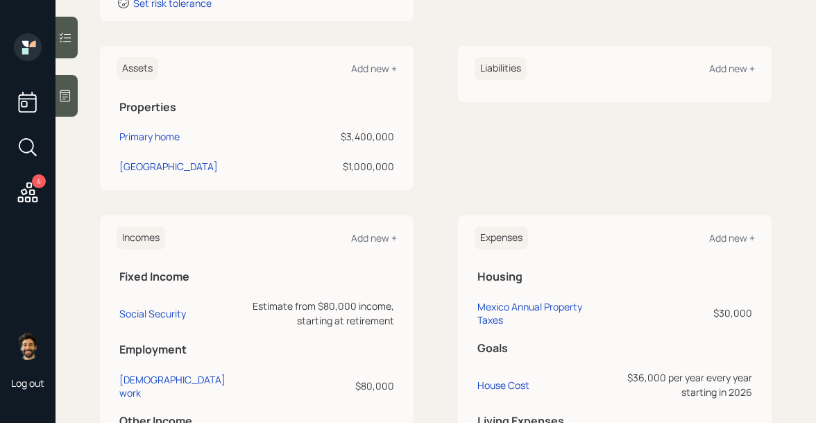
scroll to position [0, 0]
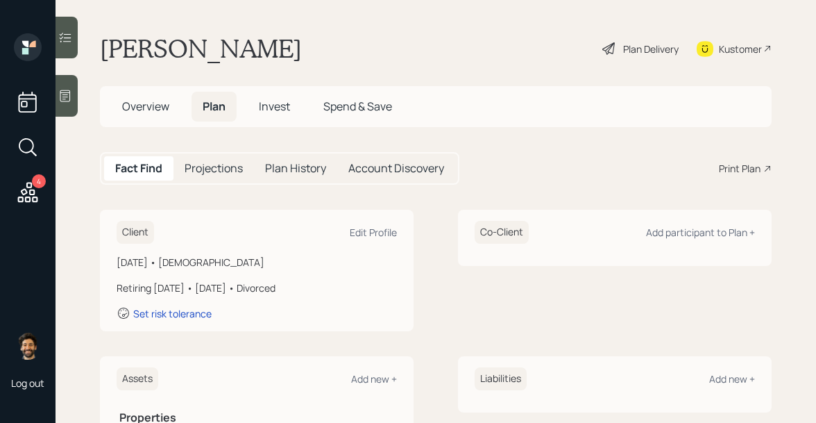
click at [201, 171] on h5 "Projections" at bounding box center [214, 168] width 58 height 13
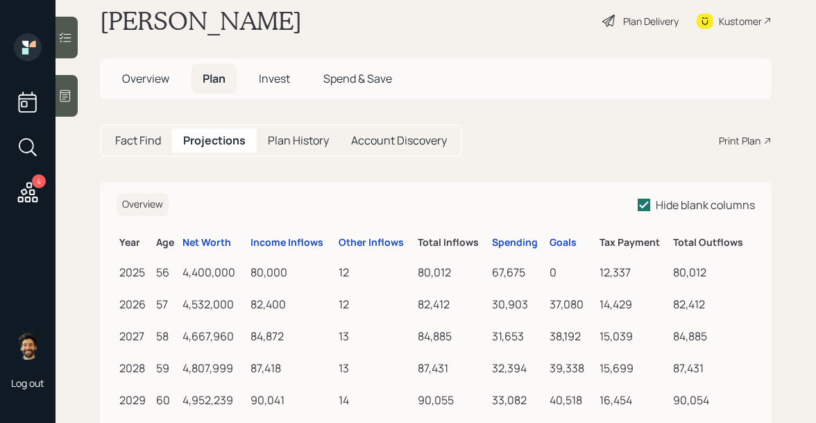
scroll to position [50, 0]
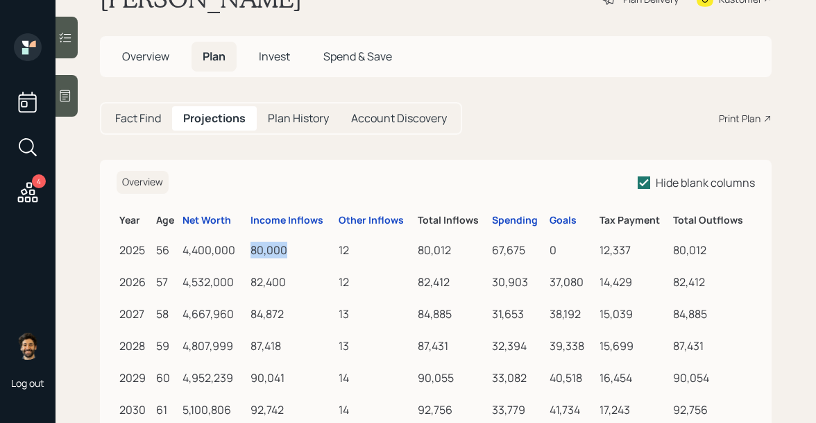
drag, startPoint x: 292, startPoint y: 251, endPoint x: 254, endPoint y: 251, distance: 38.2
click at [254, 251] on div "80,000" at bounding box center [291, 249] width 82 height 17
click at [144, 114] on h5 "Fact Find" at bounding box center [138, 118] width 46 height 13
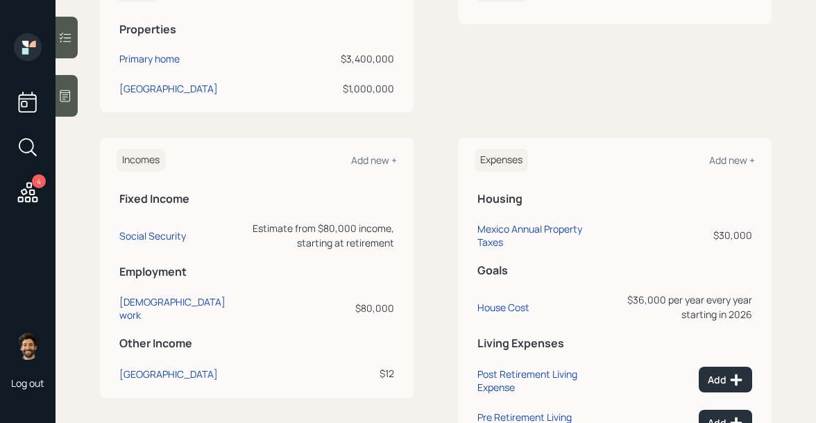
scroll to position [393, 0]
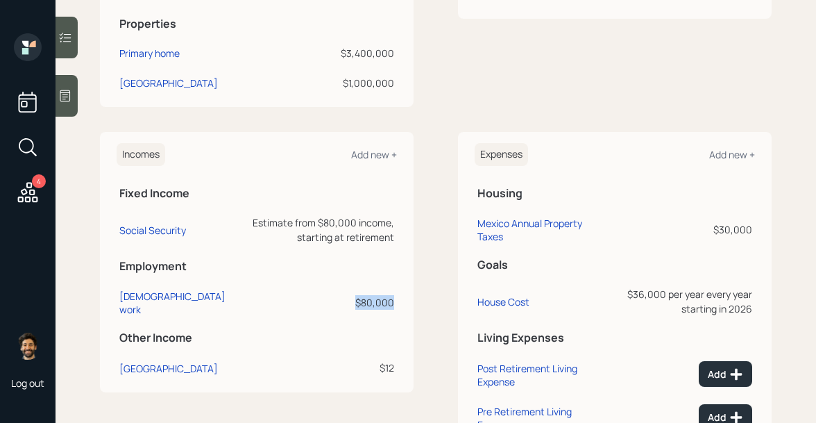
drag, startPoint x: 393, startPoint y: 301, endPoint x: 355, endPoint y: 301, distance: 38.9
click at [355, 301] on div "$80,000" at bounding box center [319, 302] width 151 height 15
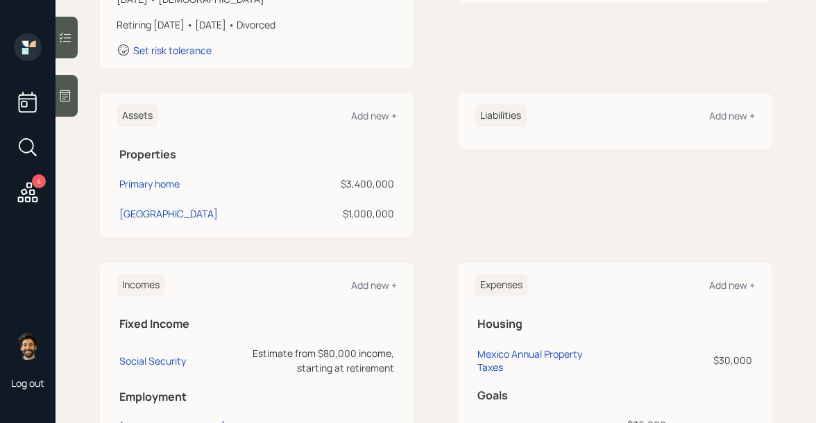
scroll to position [0, 0]
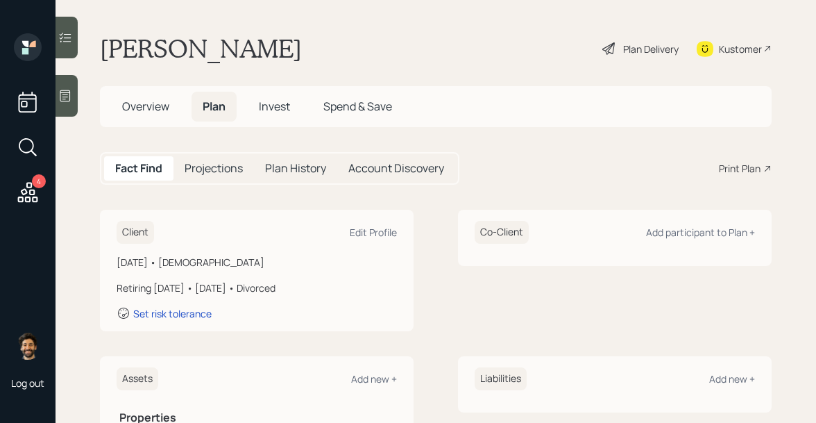
click at [206, 165] on h5 "Projections" at bounding box center [214, 168] width 58 height 13
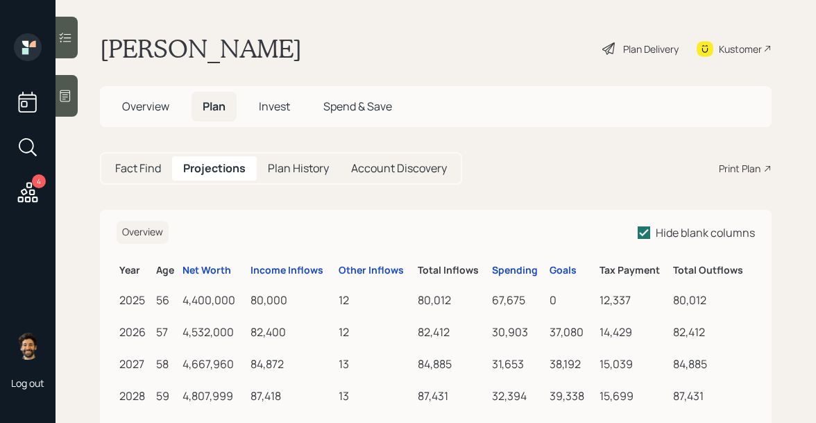
click at [638, 58] on div "Plan Delivery" at bounding box center [640, 48] width 79 height 31
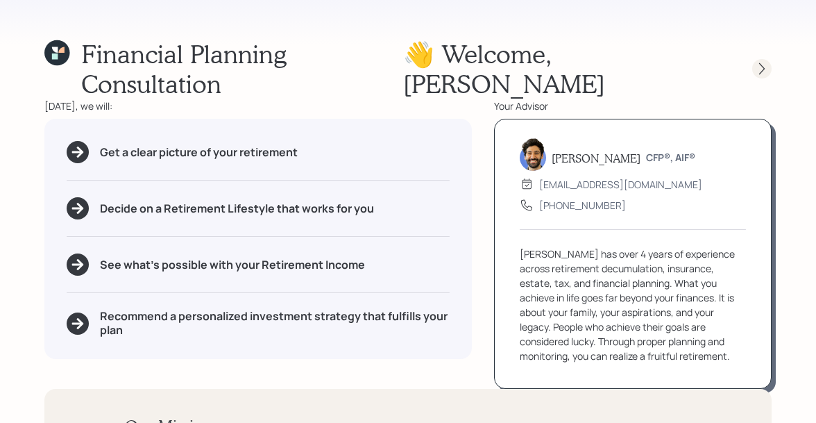
click at [765, 62] on icon at bounding box center [762, 69] width 14 height 14
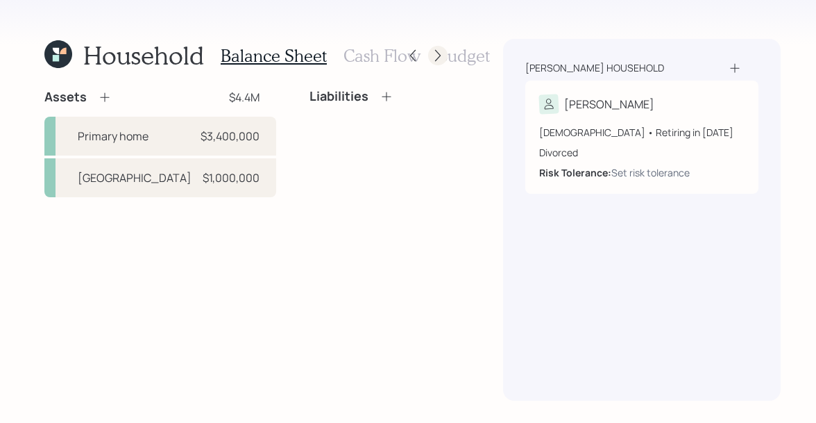
click at [432, 53] on icon at bounding box center [438, 56] width 14 height 14
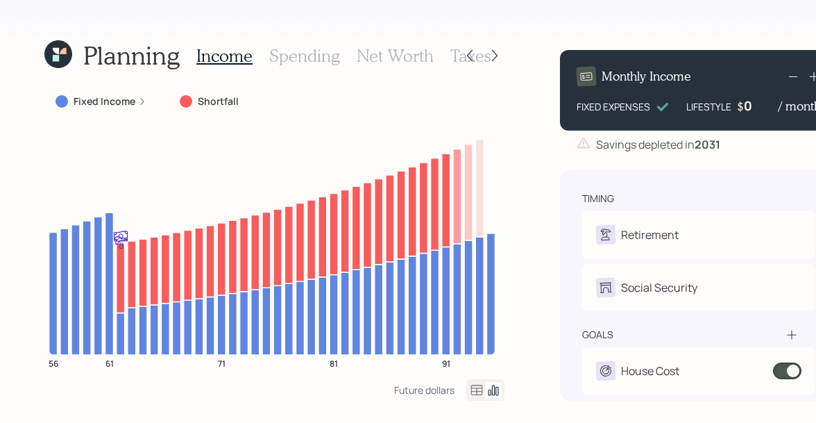
click at [471, 384] on icon at bounding box center [477, 389] width 12 height 10
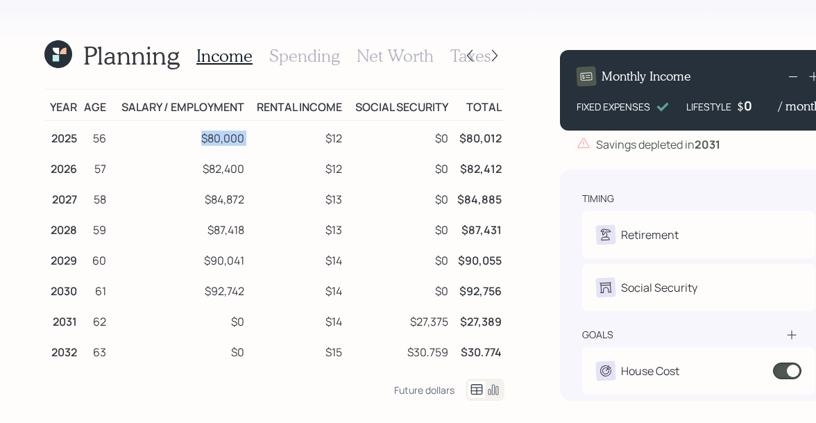
drag, startPoint x: 199, startPoint y: 141, endPoint x: 252, endPoint y: 142, distance: 52.7
click at [252, 142] on tr "2025 56 $80,000 $12 $0 $80,012" at bounding box center [274, 136] width 460 height 31
click at [315, 63] on h3 "Spending" at bounding box center [304, 56] width 71 height 20
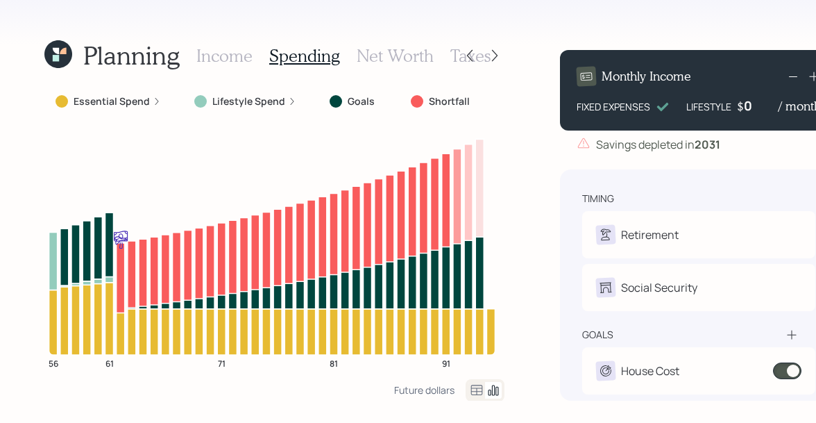
click at [473, 393] on icon at bounding box center [476, 390] width 17 height 17
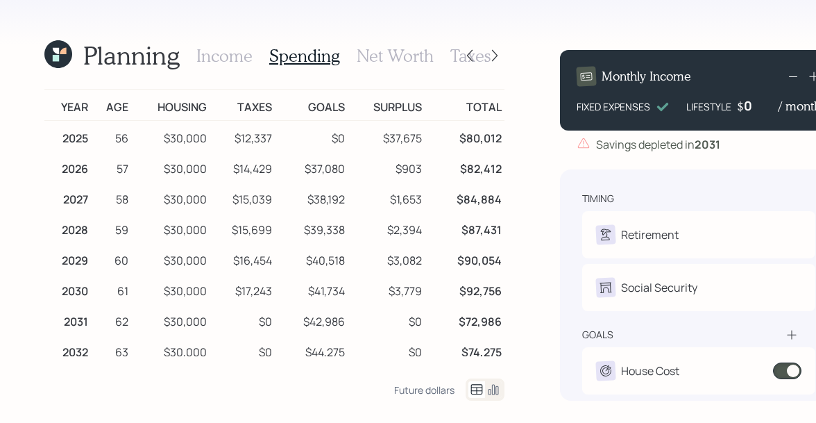
click at [62, 45] on icon at bounding box center [58, 54] width 28 height 28
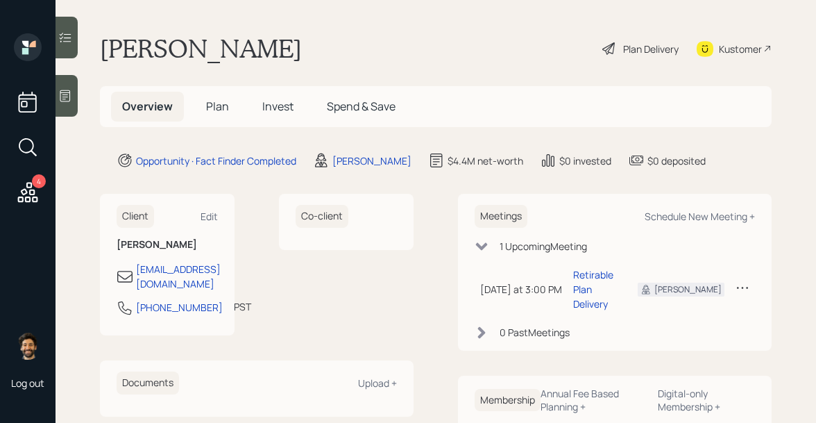
click at [206, 102] on span "Plan" at bounding box center [217, 106] width 23 height 15
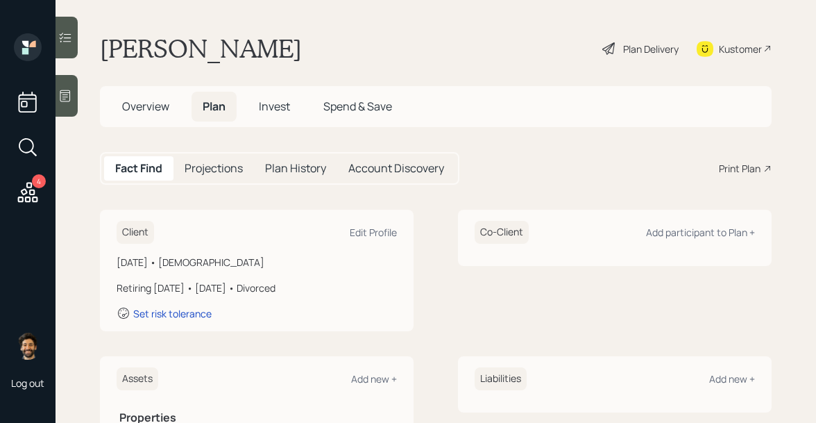
scroll to position [525, 0]
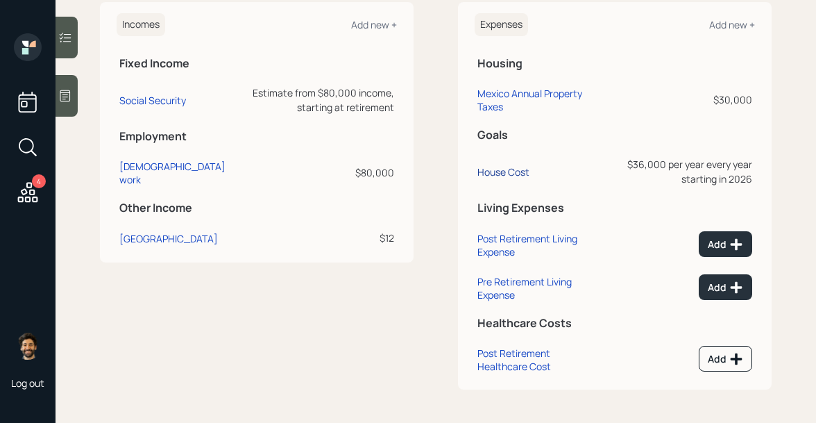
click at [504, 168] on div "House Cost" at bounding box center [503, 171] width 52 height 13
select select "1"
select select "2026"
select select "2063"
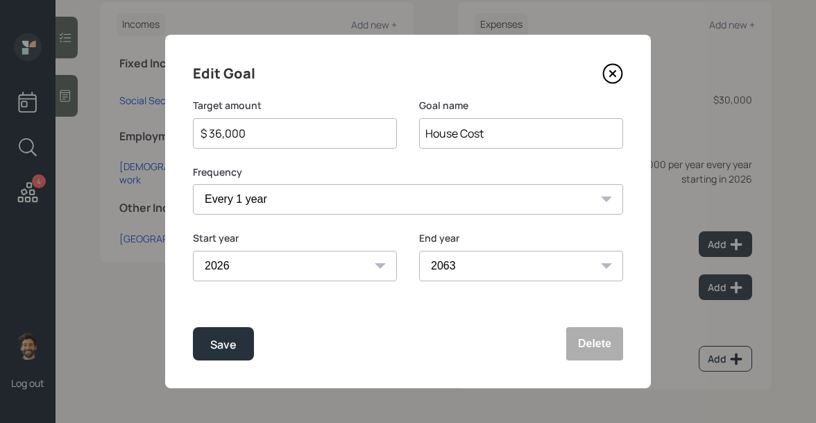
click at [262, 255] on select "2025 2026 2027 2028 2029 2030 2031 2032 2033 2034 2035 2036 2037 2038 2039 2040…" at bounding box center [295, 265] width 204 height 31
click at [193, 250] on select "2025 2026 2027 2028 2029 2030 2031 2032 2033 2034 2035 2036 2037 2038 2039 2040…" at bounding box center [295, 265] width 204 height 31
click at [223, 357] on button "Save" at bounding box center [223, 343] width 61 height 33
select select "2026"
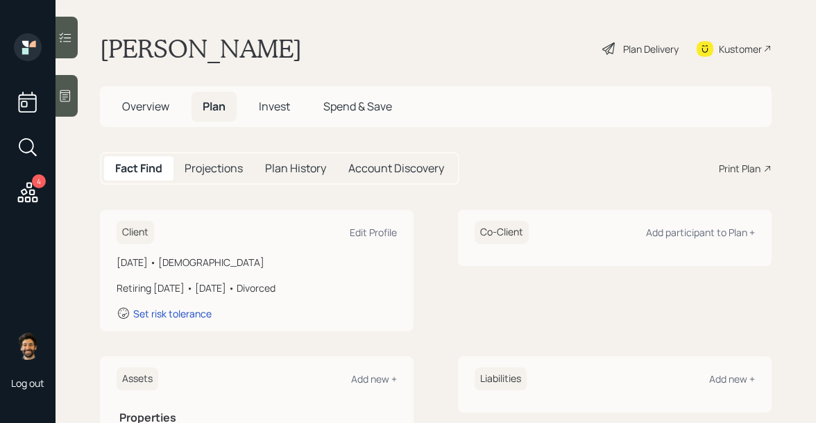
click at [648, 45] on div "Plan Delivery" at bounding box center [651, 49] width 56 height 15
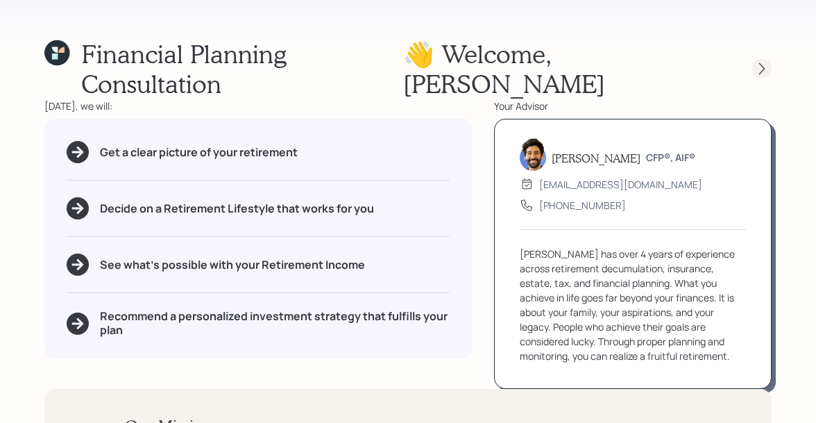
click at [766, 62] on icon at bounding box center [762, 69] width 14 height 14
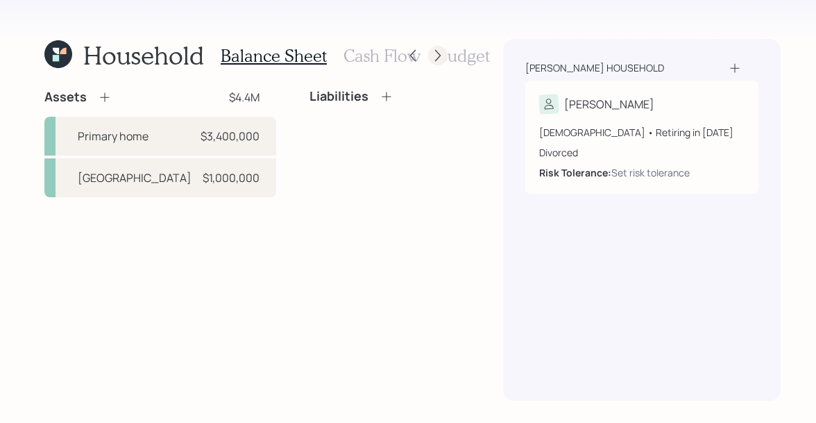
click at [436, 53] on icon at bounding box center [438, 56] width 6 height 12
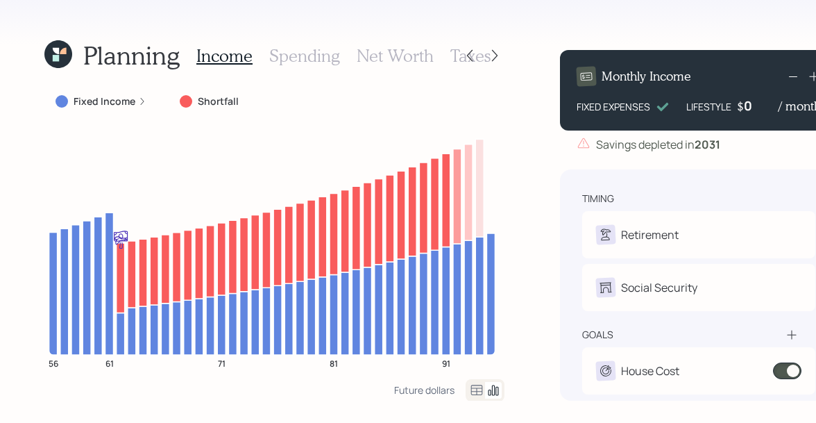
click at [300, 60] on h3 "Spending" at bounding box center [304, 56] width 71 height 20
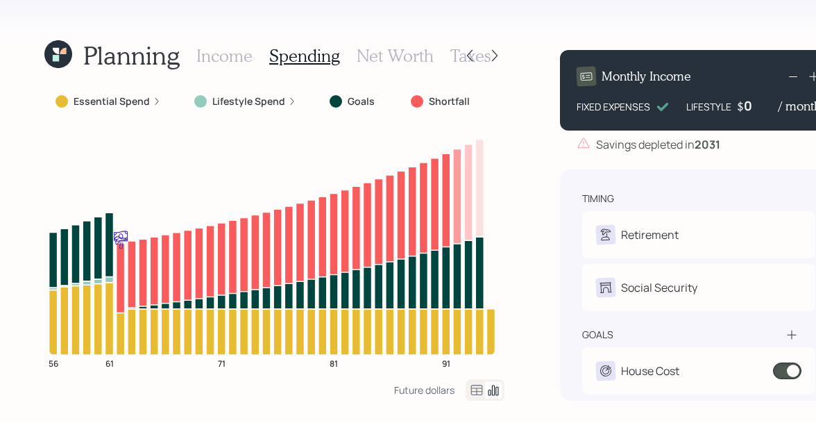
click at [476, 390] on icon at bounding box center [476, 390] width 17 height 17
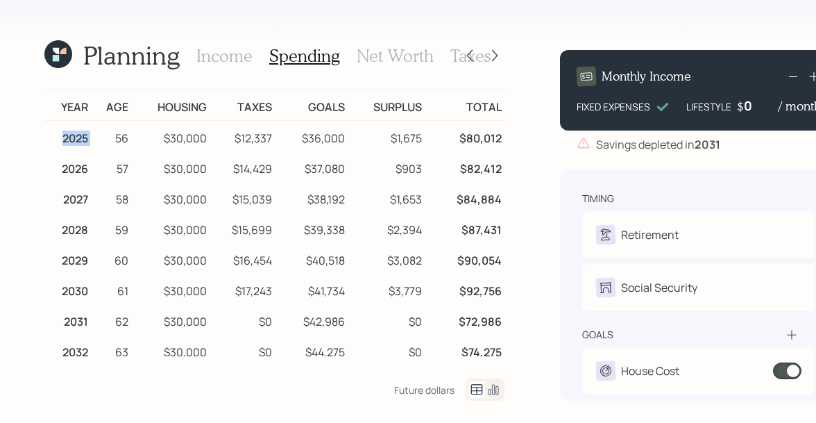
drag, startPoint x: 64, startPoint y: 138, endPoint x: 92, endPoint y: 137, distance: 28.5
click at [92, 137] on tr "2025 56 $30,000 $12,337 $36,000 $1,675 $80,012" at bounding box center [274, 136] width 460 height 31
click at [65, 171] on td "2026" at bounding box center [67, 166] width 46 height 31
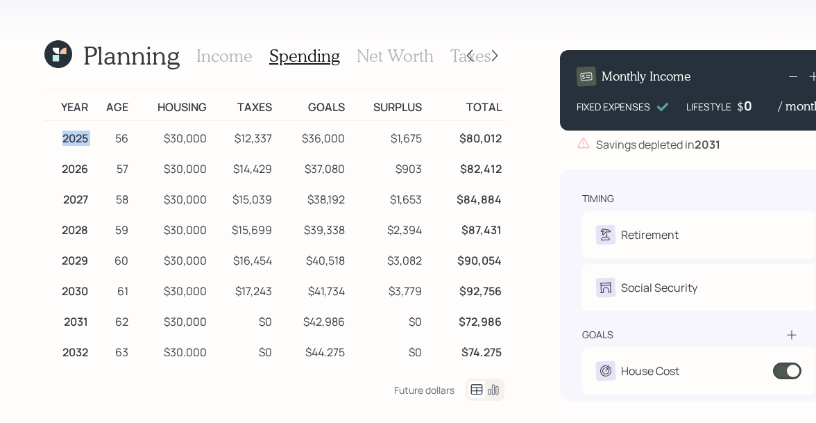
drag, startPoint x: 59, startPoint y: 136, endPoint x: 92, endPoint y: 136, distance: 33.3
click at [92, 136] on tr "2025 56 $30,000 $12,337 $36,000 $1,675 $80,012" at bounding box center [274, 136] width 460 height 31
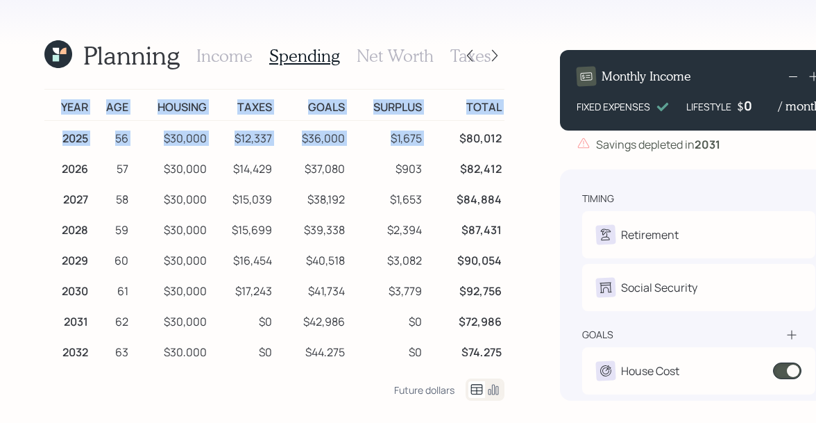
drag, startPoint x: 501, startPoint y: 138, endPoint x: 455, endPoint y: 138, distance: 45.8
click at [455, 138] on div "Planning Income Spending Net Worth Taxes Year Age Housing Taxes Goals Surplus T…" at bounding box center [408, 211] width 816 height 423
click at [497, 138] on td "$80,012" at bounding box center [465, 136] width 80 height 31
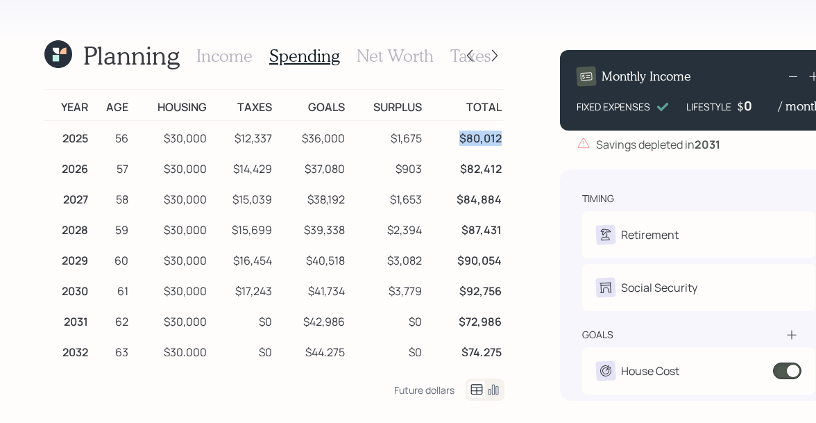
drag, startPoint x: 499, startPoint y: 139, endPoint x: 458, endPoint y: 140, distance: 41.0
click at [458, 140] on td "$80,012" at bounding box center [465, 136] width 80 height 31
drag, startPoint x: 164, startPoint y: 137, endPoint x: 205, endPoint y: 137, distance: 40.9
click at [205, 137] on td "$30,000" at bounding box center [170, 136] width 78 height 31
drag, startPoint x: 268, startPoint y: 135, endPoint x: 234, endPoint y: 135, distance: 34.7
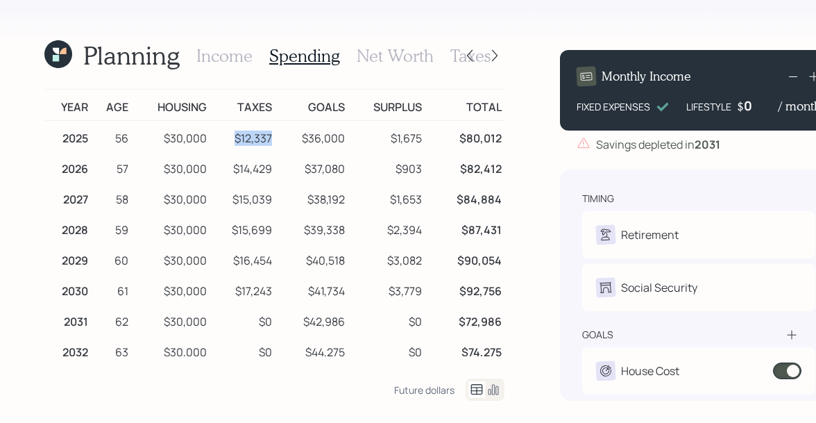
click at [234, 135] on td "$12,337" at bounding box center [243, 136] width 66 height 31
drag, startPoint x: 343, startPoint y: 137, endPoint x: 299, endPoint y: 138, distance: 43.7
click at [299, 138] on td "$36,000" at bounding box center [311, 136] width 73 height 31
drag, startPoint x: 423, startPoint y: 135, endPoint x: 378, endPoint y: 136, distance: 44.4
click at [378, 136] on td "$1,675" at bounding box center [387, 136] width 78 height 31
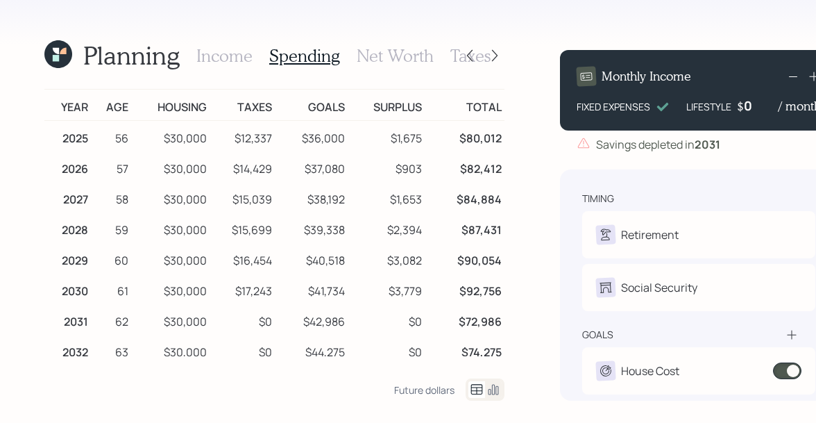
click at [65, 60] on icon at bounding box center [58, 54] width 28 height 28
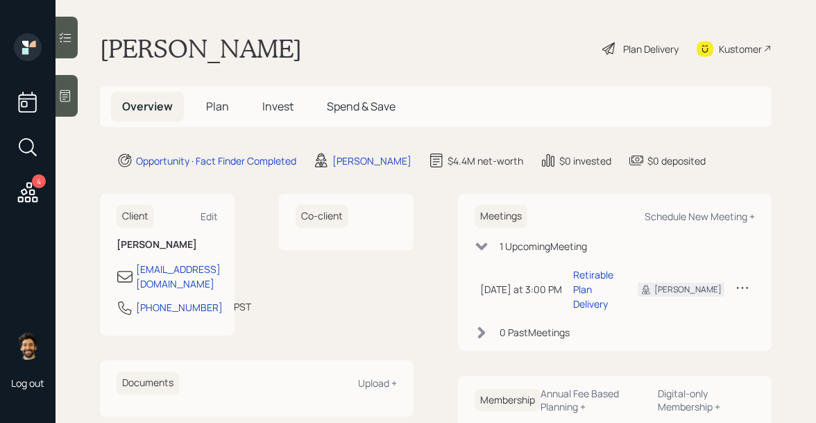
click at [225, 113] on span "Plan" at bounding box center [217, 106] width 23 height 15
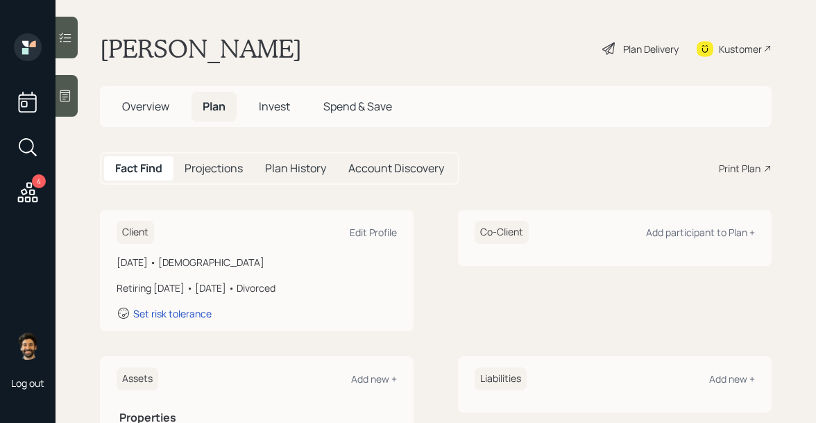
click at [139, 92] on h5 "Overview" at bounding box center [145, 107] width 69 height 30
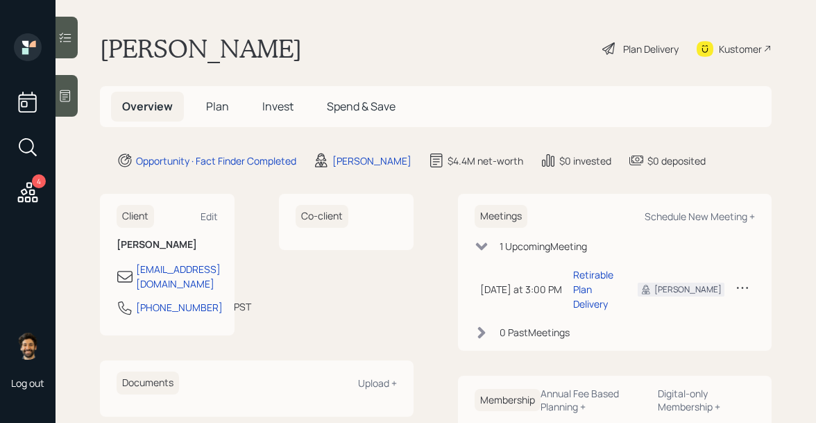
click at [221, 108] on span "Plan" at bounding box center [217, 106] width 23 height 15
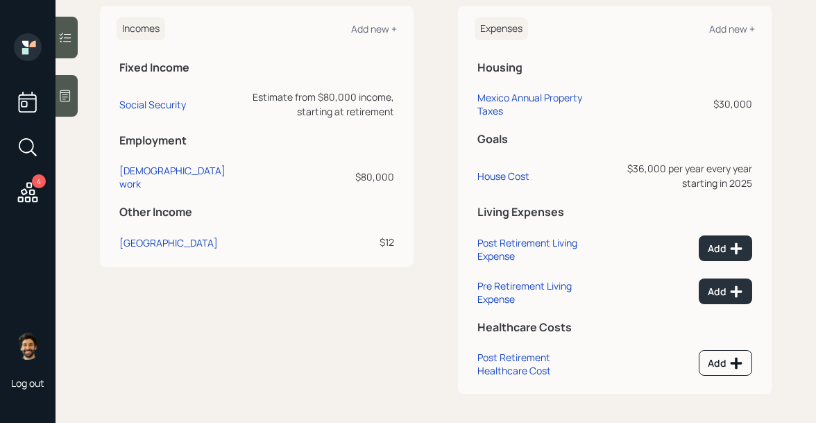
scroll to position [520, 0]
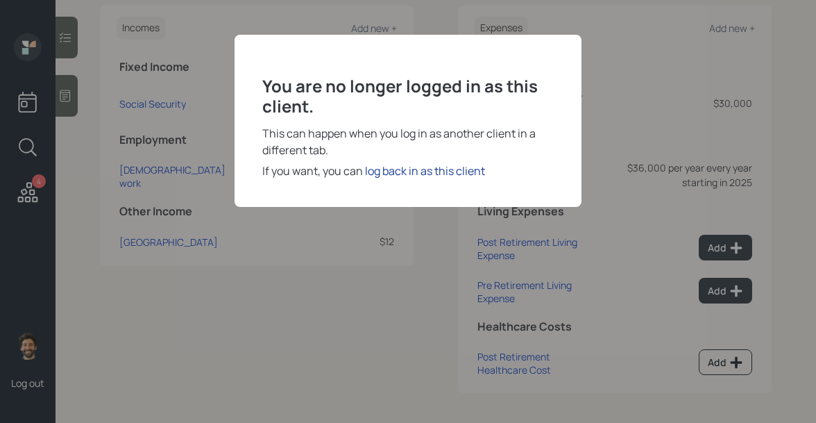
click at [375, 173] on div "log back in as this client" at bounding box center [425, 170] width 120 height 17
